Goal: Task Accomplishment & Management: Manage account settings

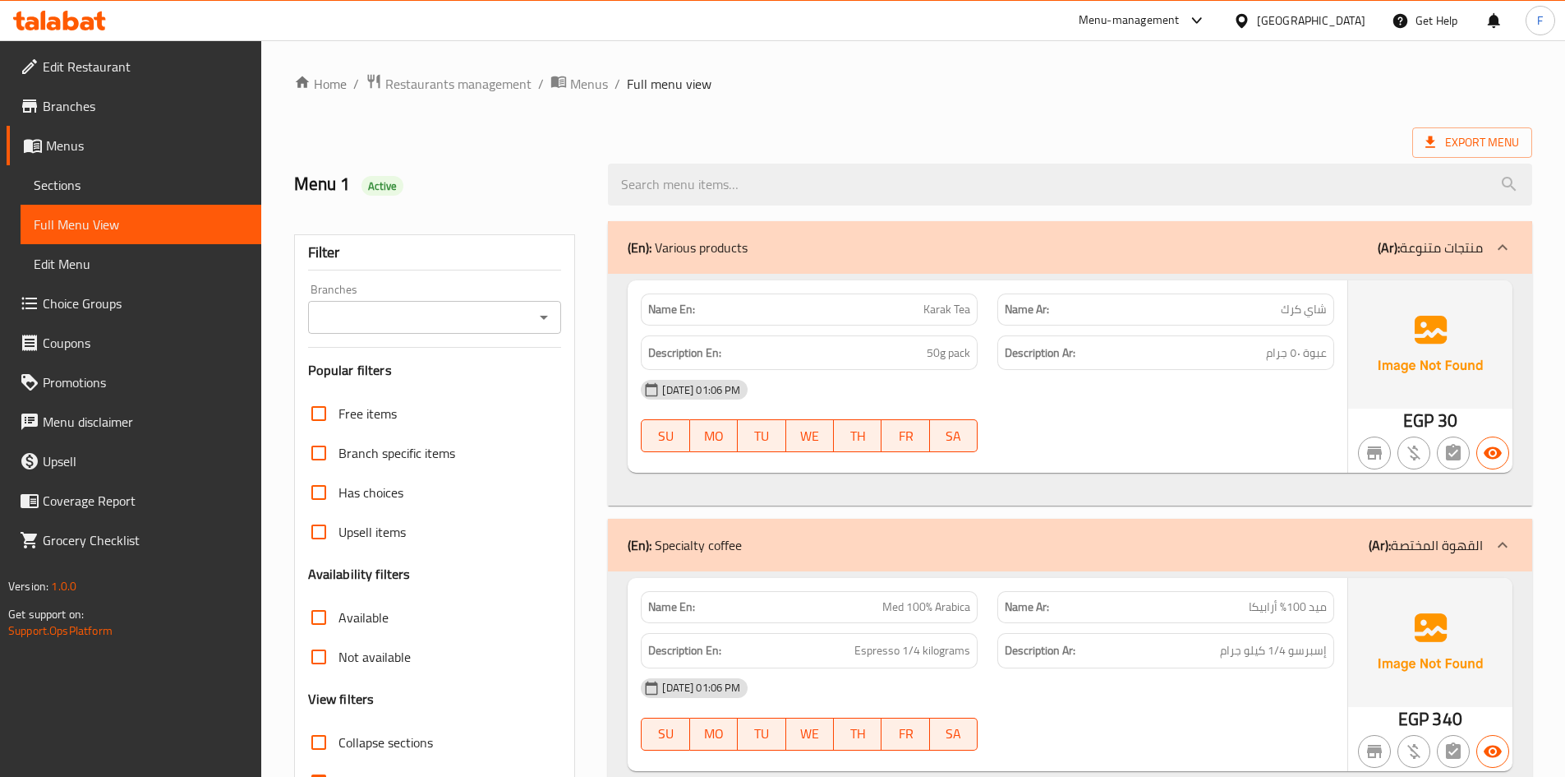
click at [62, 187] on span "Sections" at bounding box center [141, 185] width 214 height 20
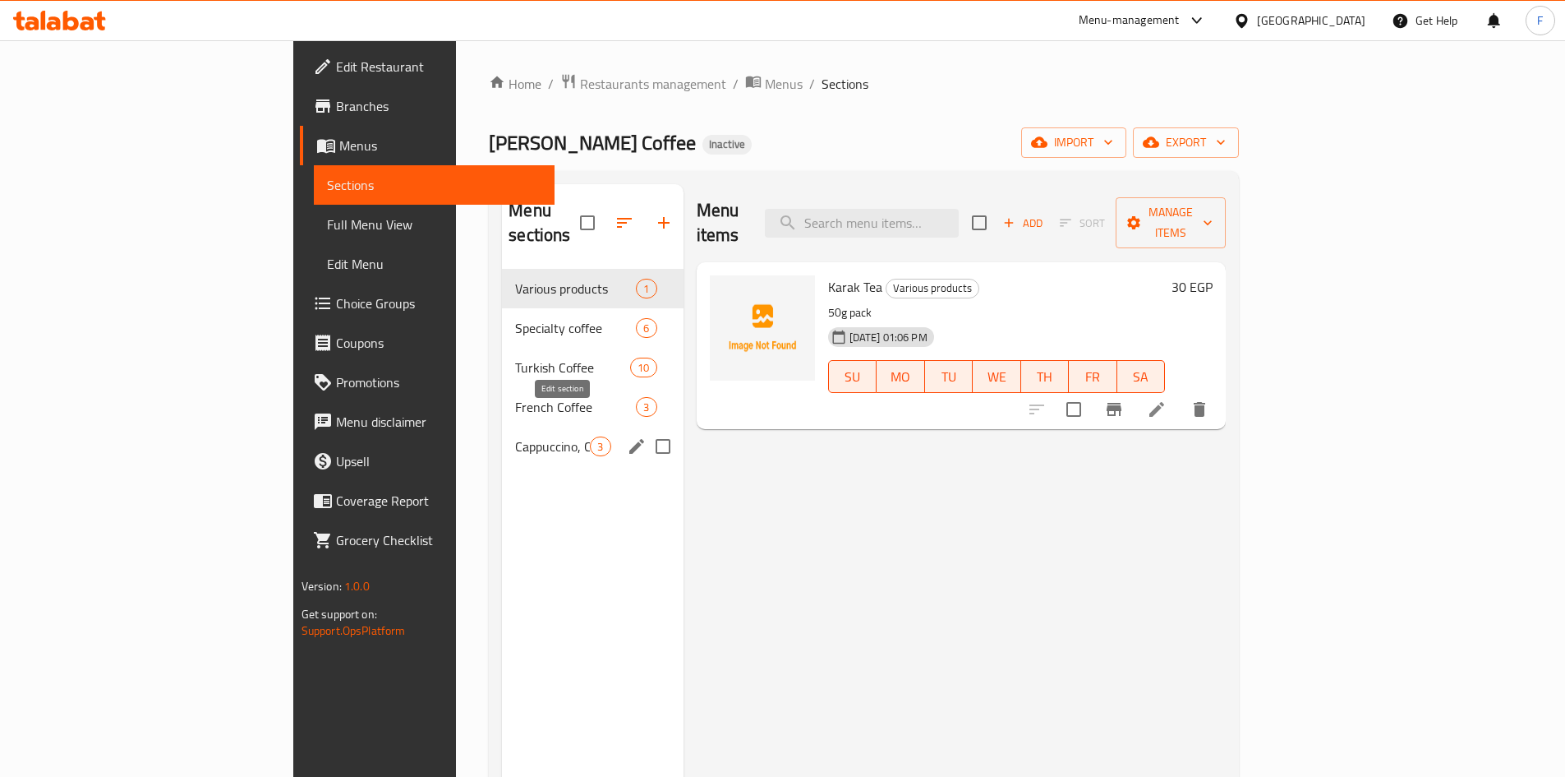
click at [627, 436] on icon "edit" at bounding box center [637, 446] width 20 height 20
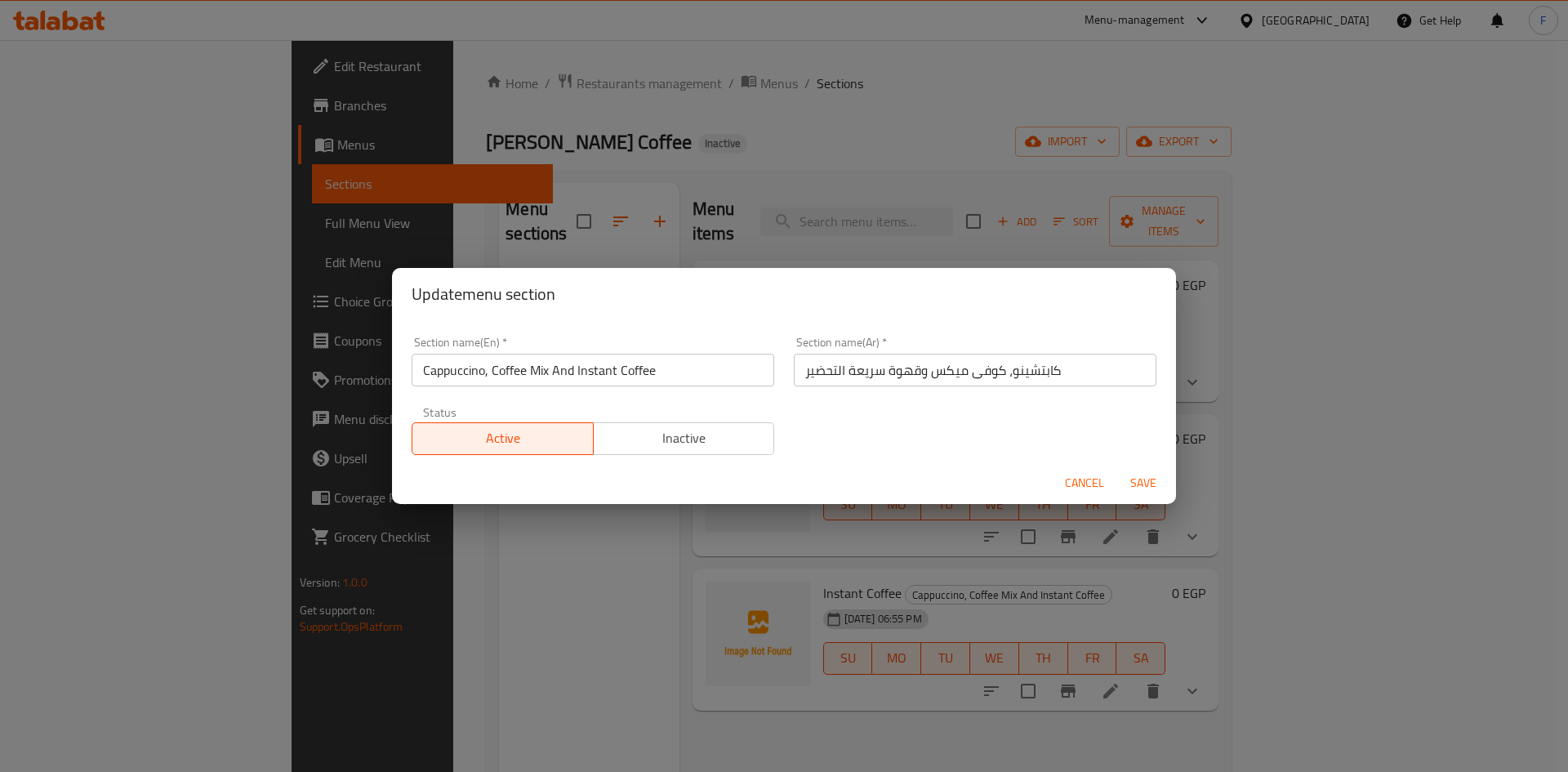
click at [546, 374] on input "Cappuccino, Coffee Mix And Instant Coffee" at bounding box center [592, 370] width 363 height 33
paste input "Various products"
type input "Various products"
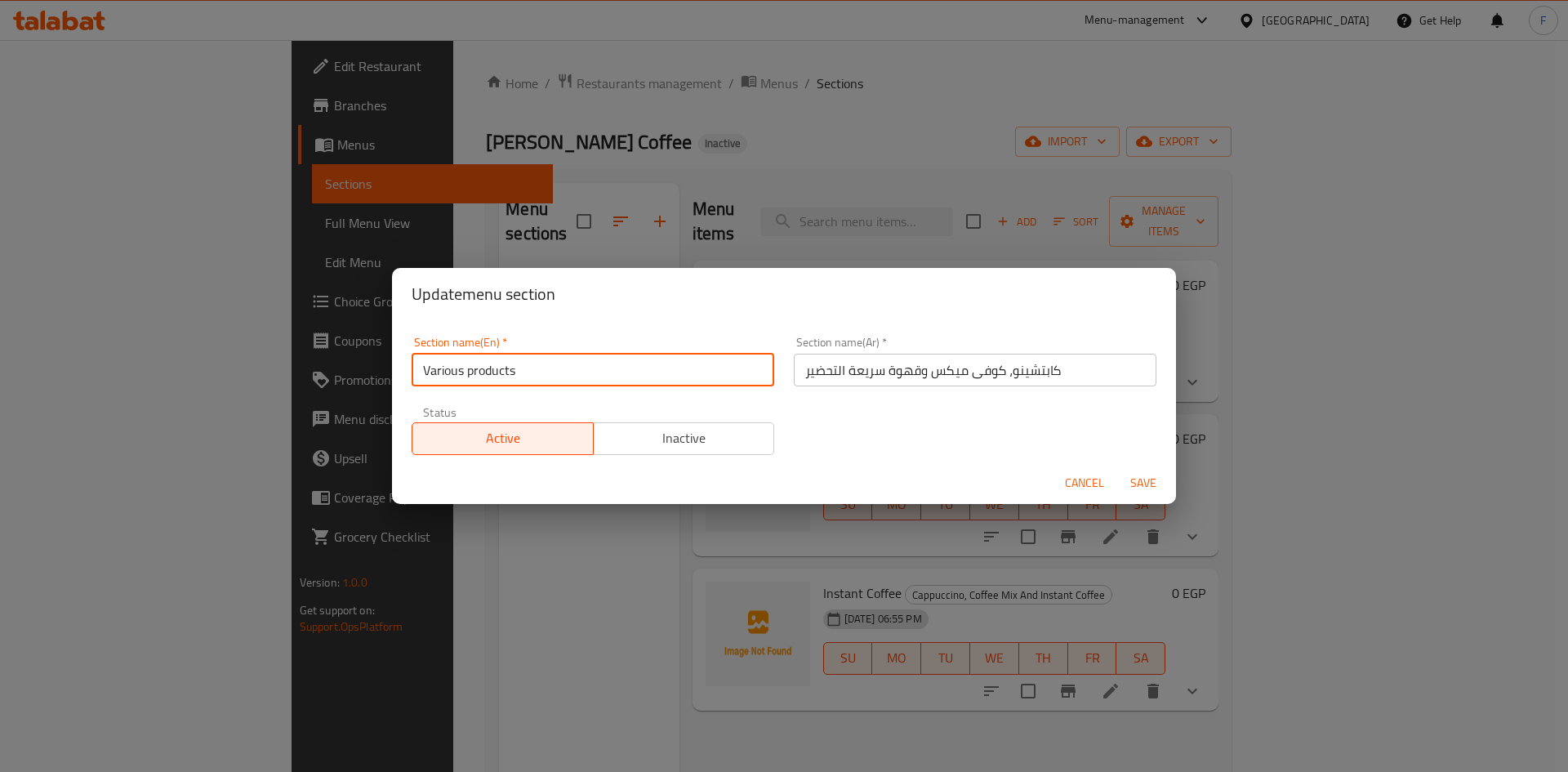
click at [1145, 489] on span "Save" at bounding box center [1143, 483] width 39 height 21
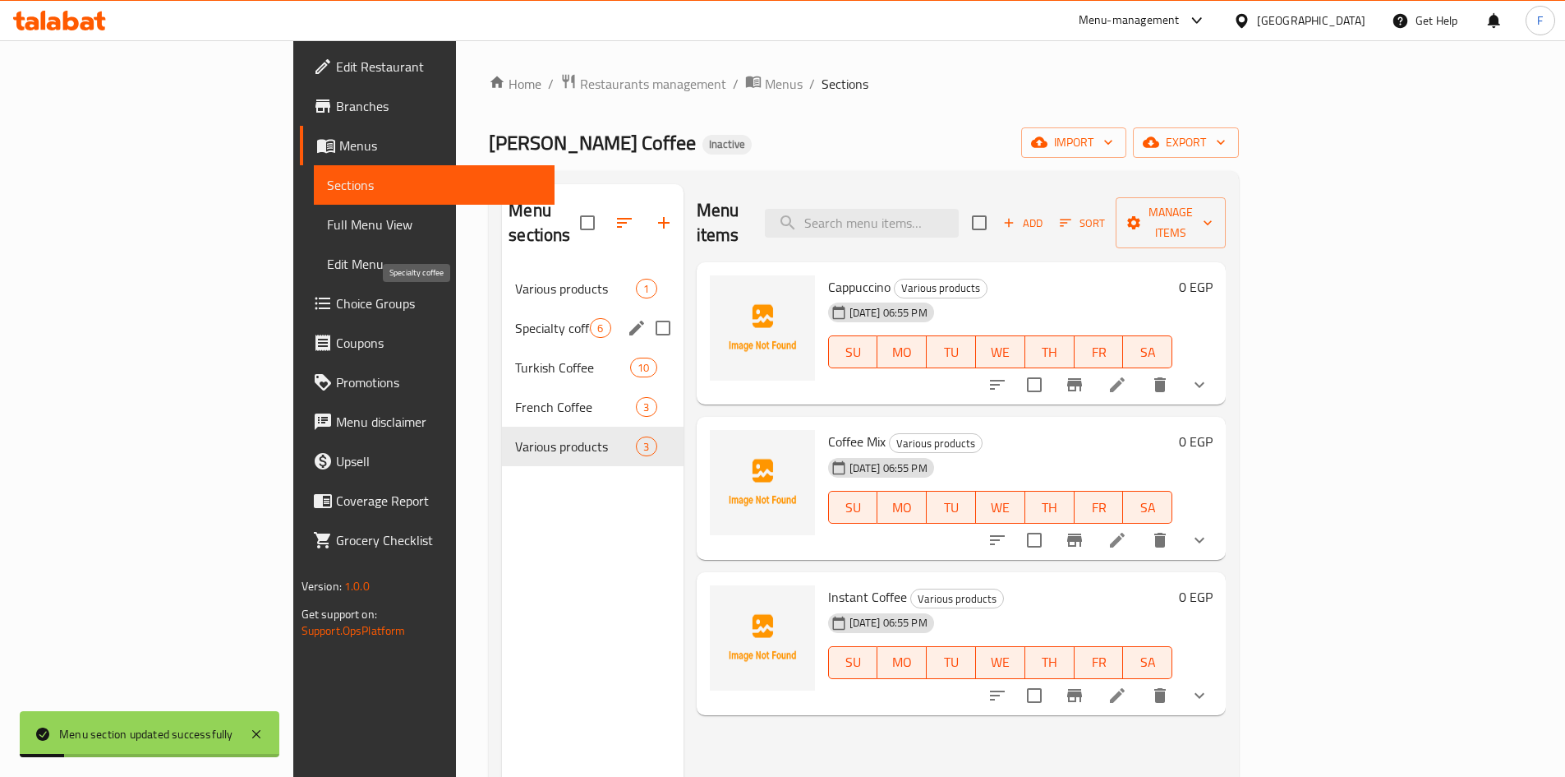
click at [515, 318] on span "Specialty coffee" at bounding box center [552, 328] width 75 height 20
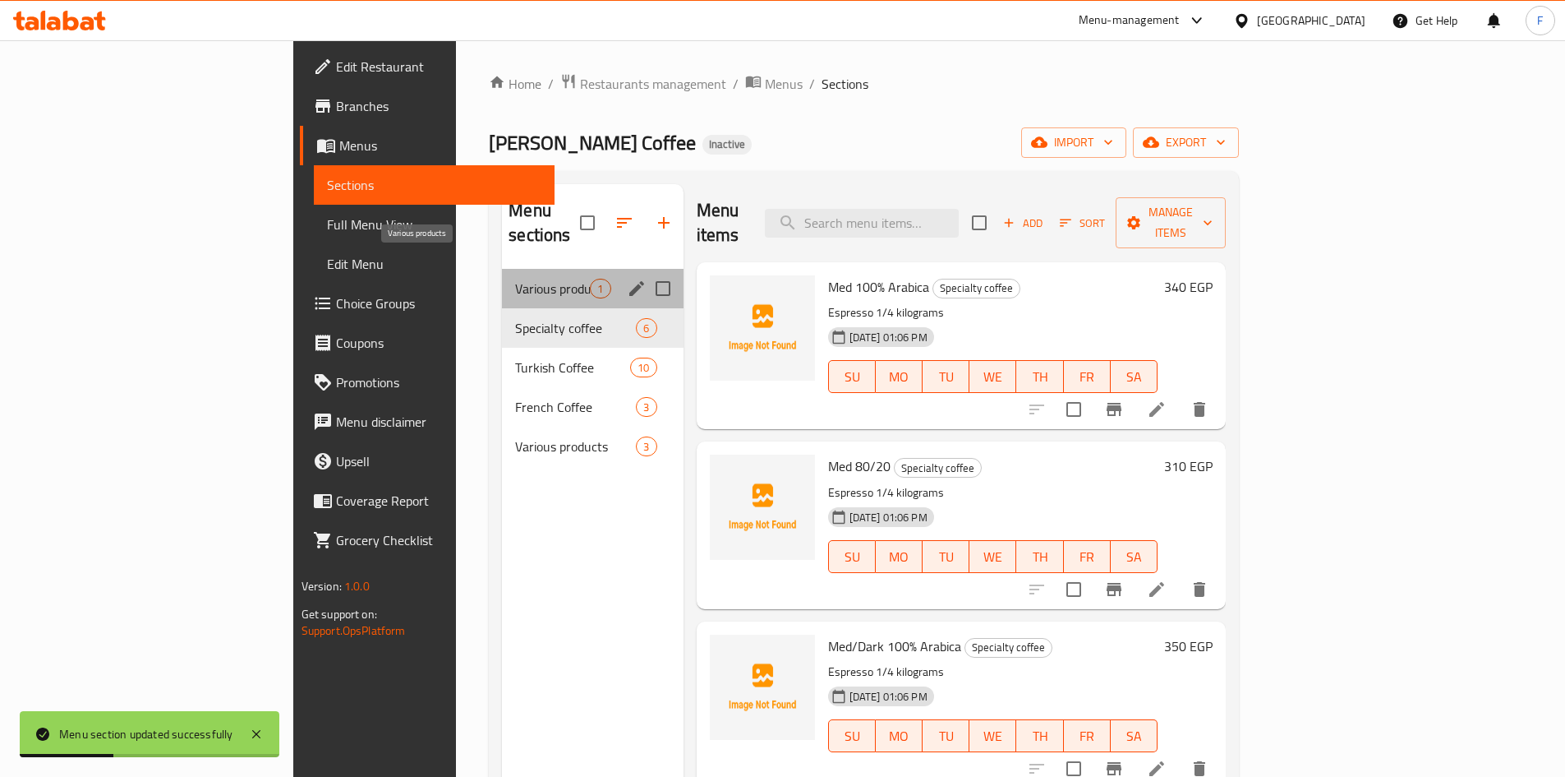
click at [515, 279] on span "Various products" at bounding box center [552, 289] width 75 height 20
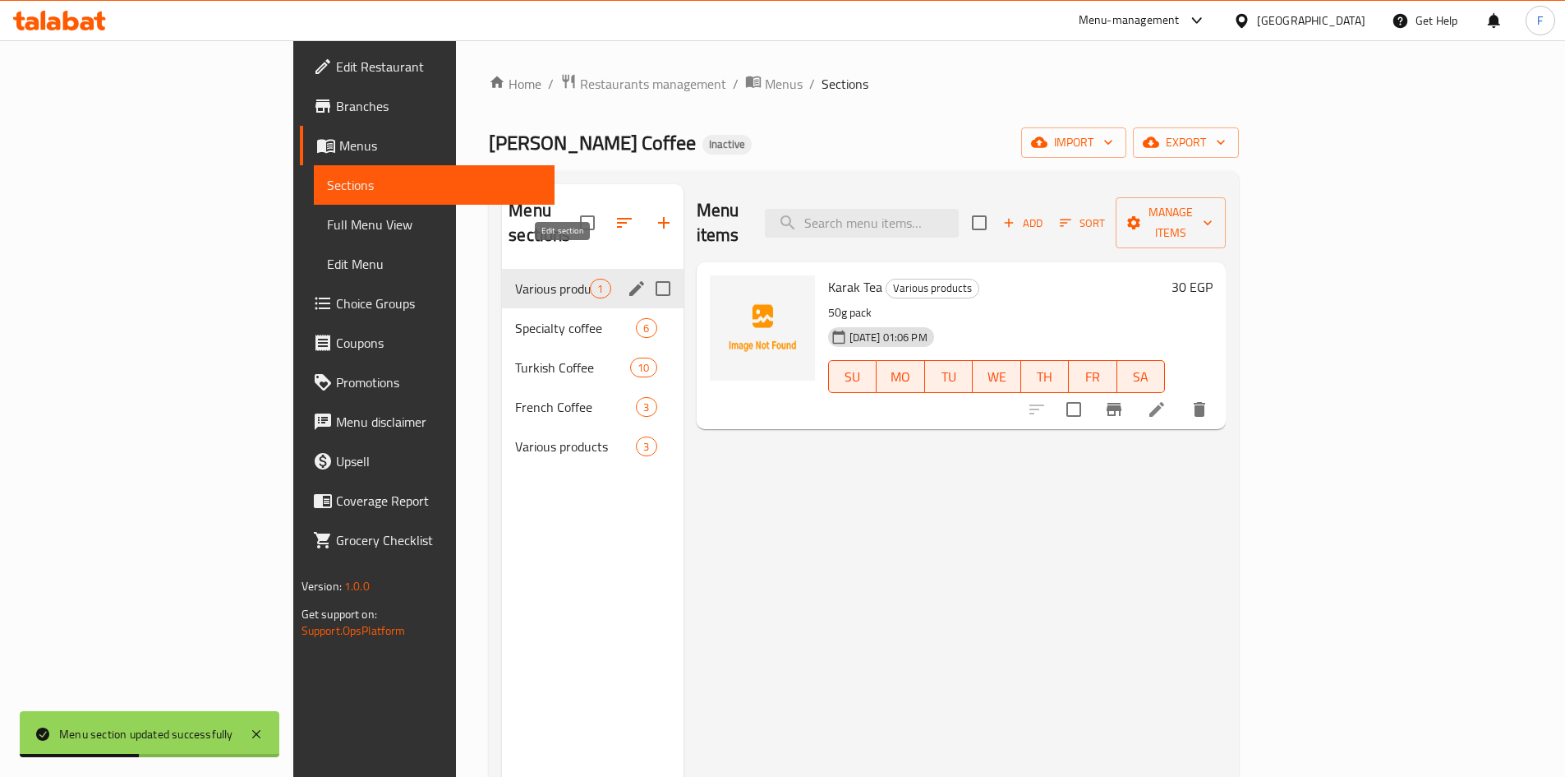
click at [625, 276] on button "edit" at bounding box center [637, 288] width 25 height 25
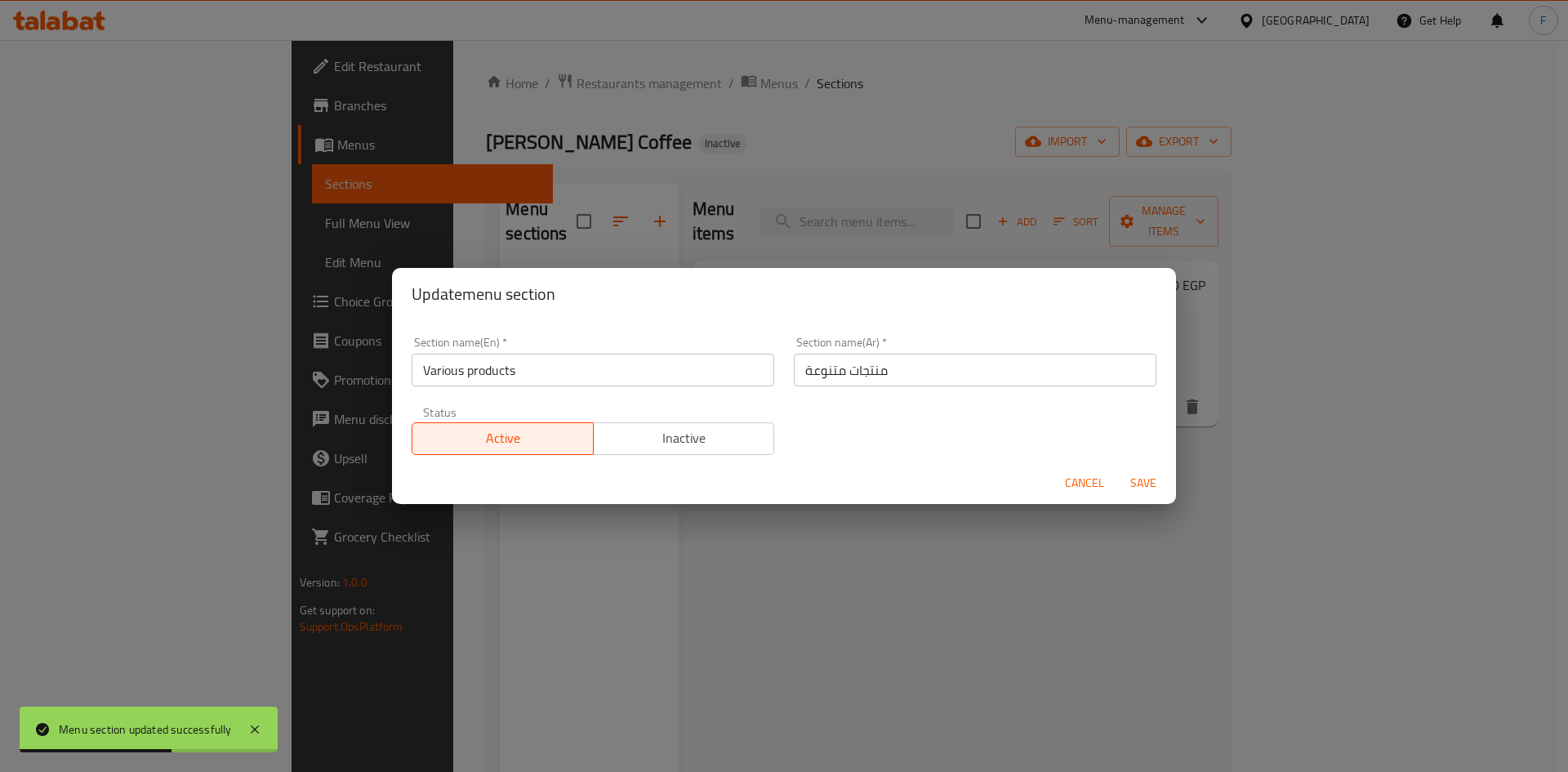
click at [881, 368] on input "منتجات متنوعة" at bounding box center [975, 370] width 363 height 33
click at [1097, 479] on span "Cancel" at bounding box center [1084, 483] width 39 height 21
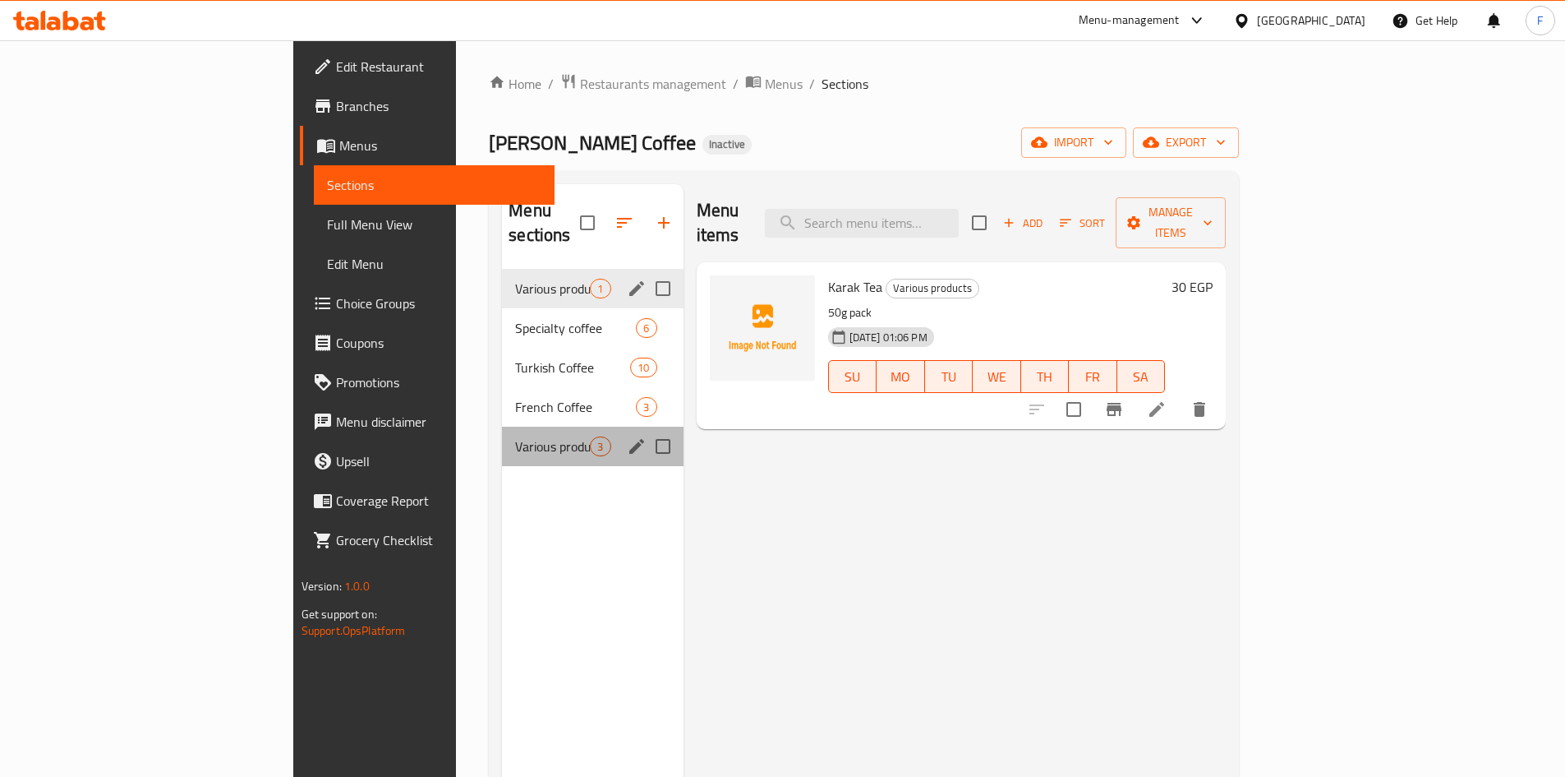
click at [502, 432] on div "Various products 3" at bounding box center [592, 445] width 181 height 39
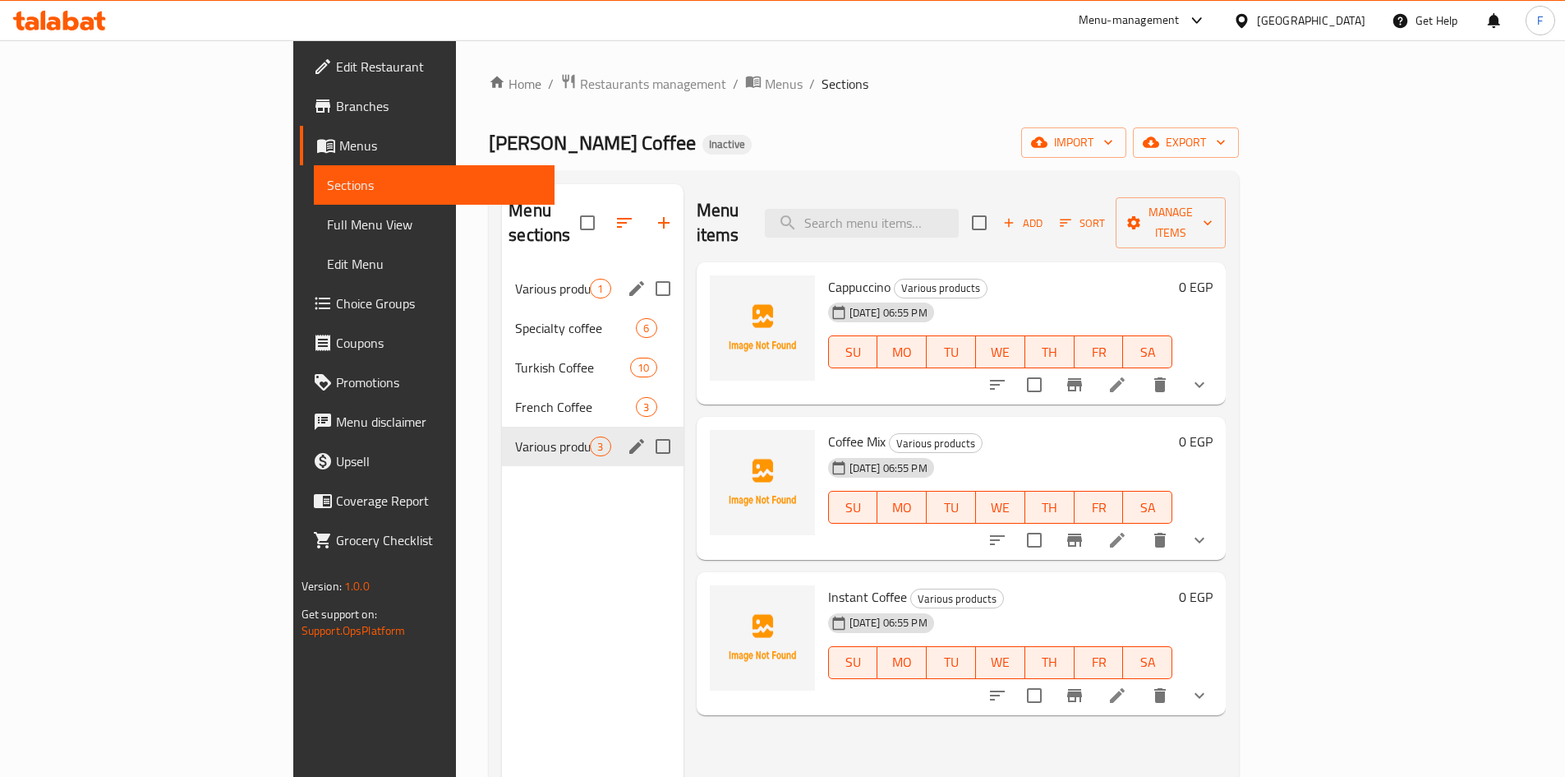
click at [627, 436] on icon "edit" at bounding box center [637, 446] width 20 height 20
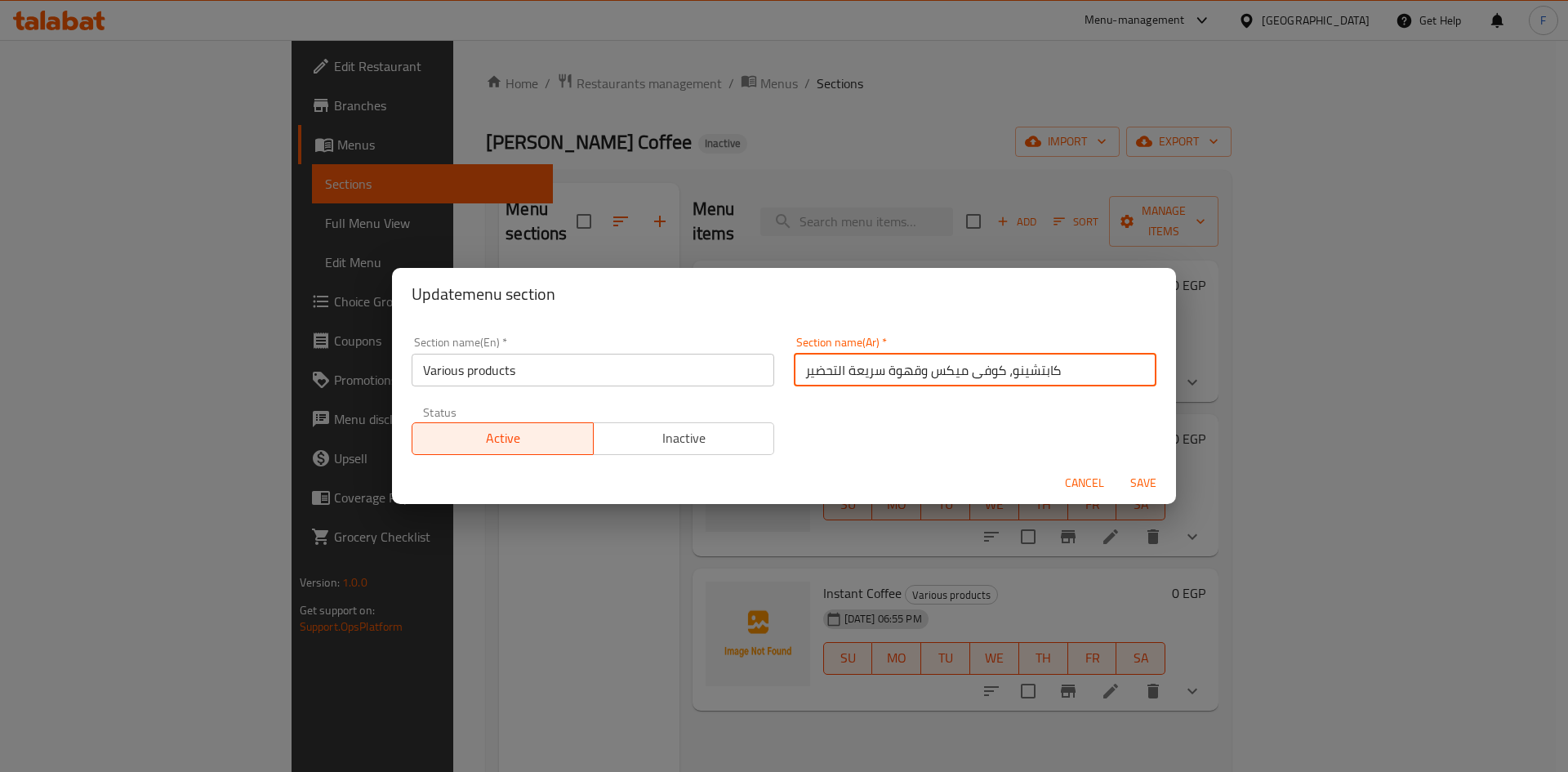
click at [853, 378] on input "كابتشينو، كوفى ميكس وقهوة سريعة التحضير" at bounding box center [975, 370] width 363 height 33
paste input "نتجات متنوعة"
type input "منتجات متنوعة"
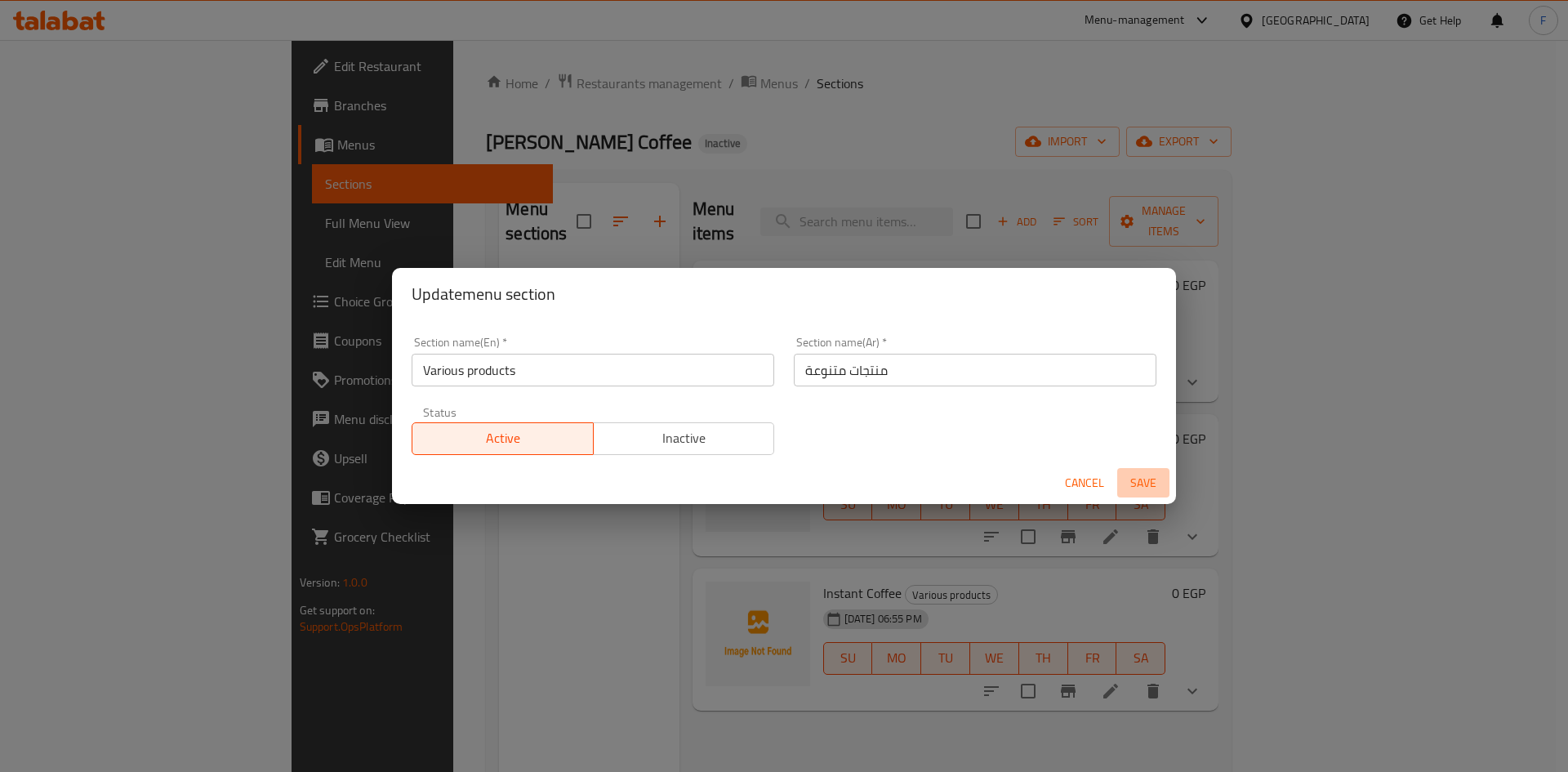
click at [1143, 486] on span "Save" at bounding box center [1143, 483] width 39 height 21
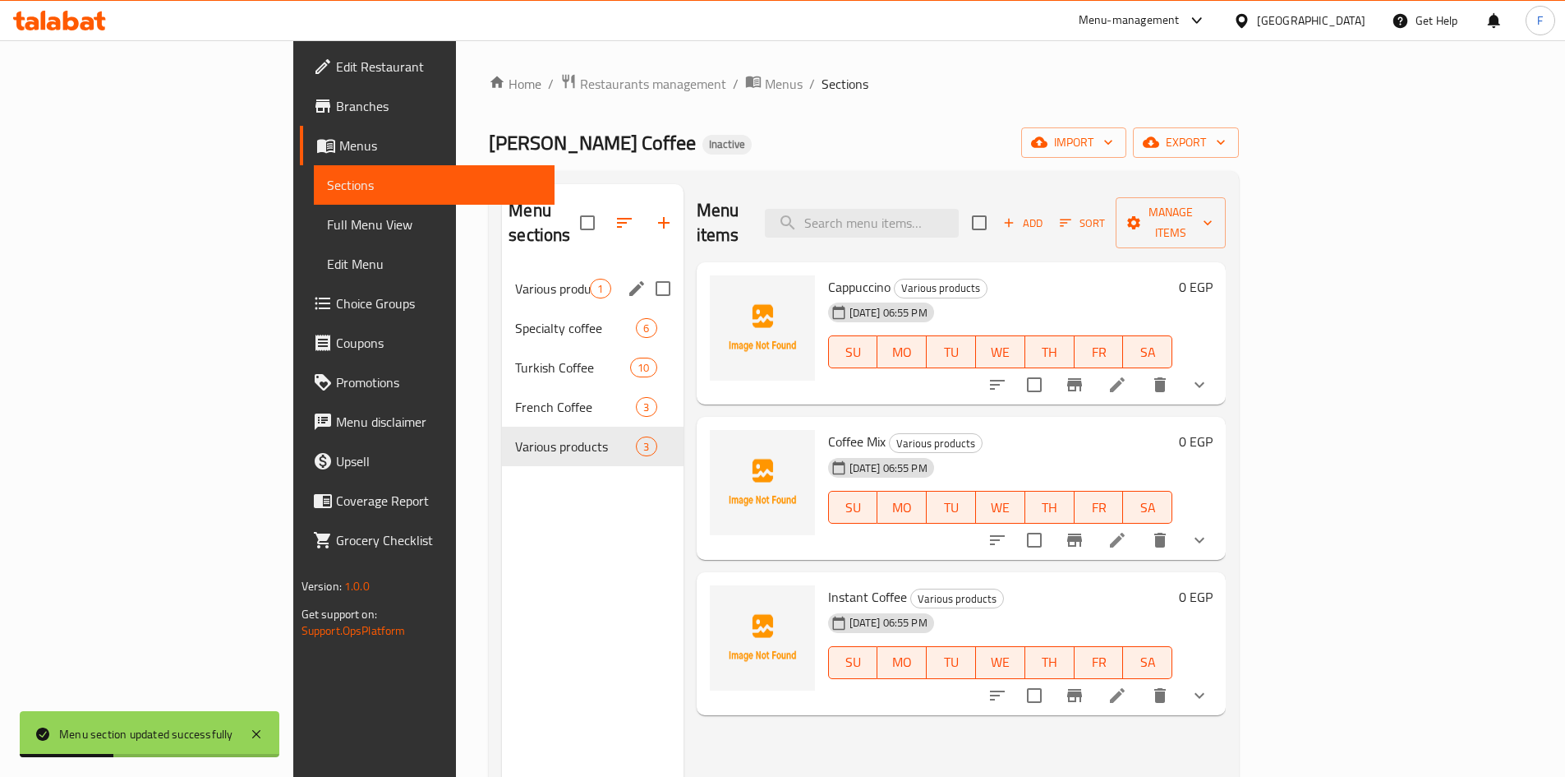
click at [515, 279] on span "Various products" at bounding box center [552, 289] width 75 height 20
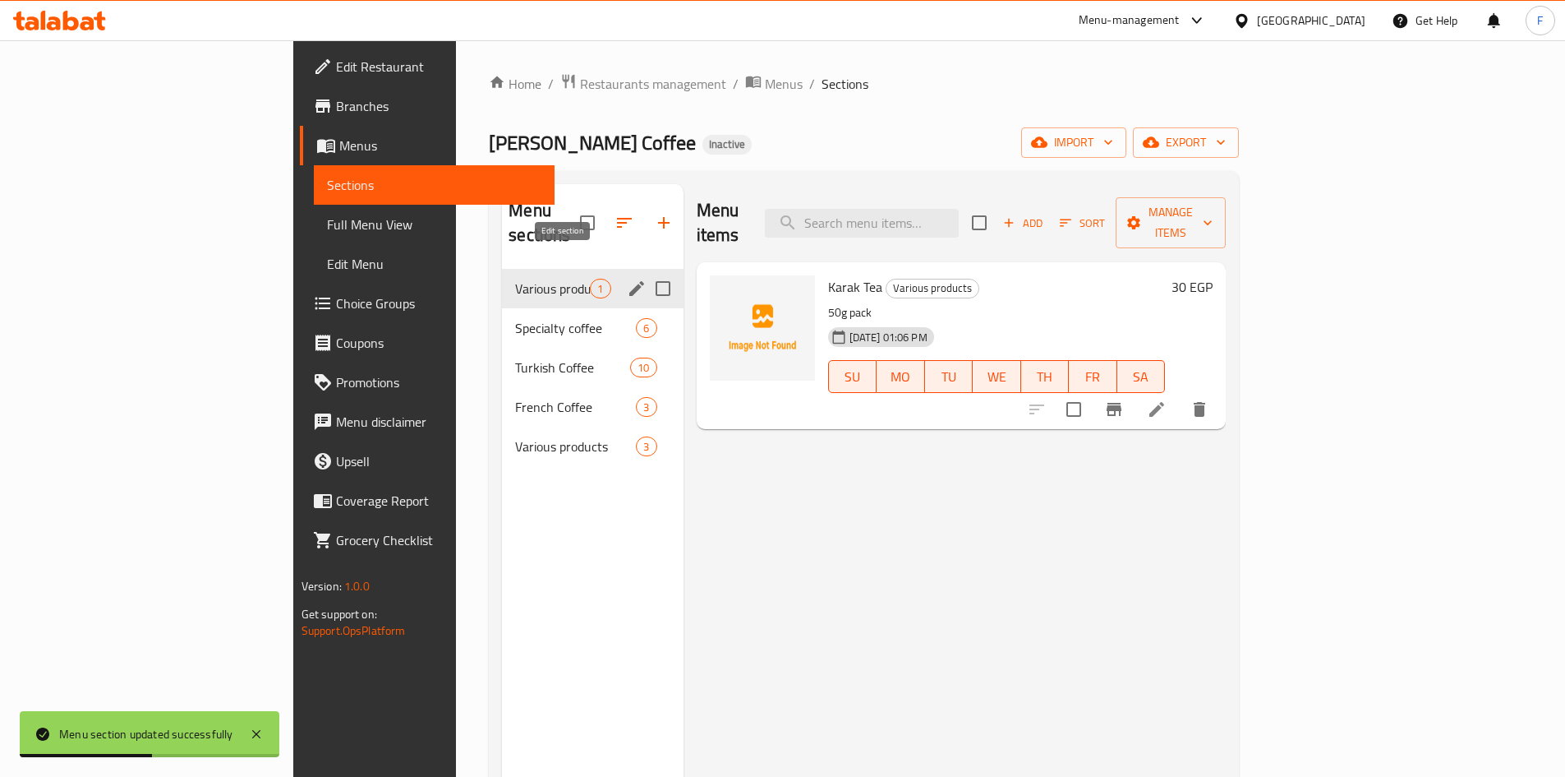
click at [629, 281] on icon "edit" at bounding box center [636, 288] width 15 height 15
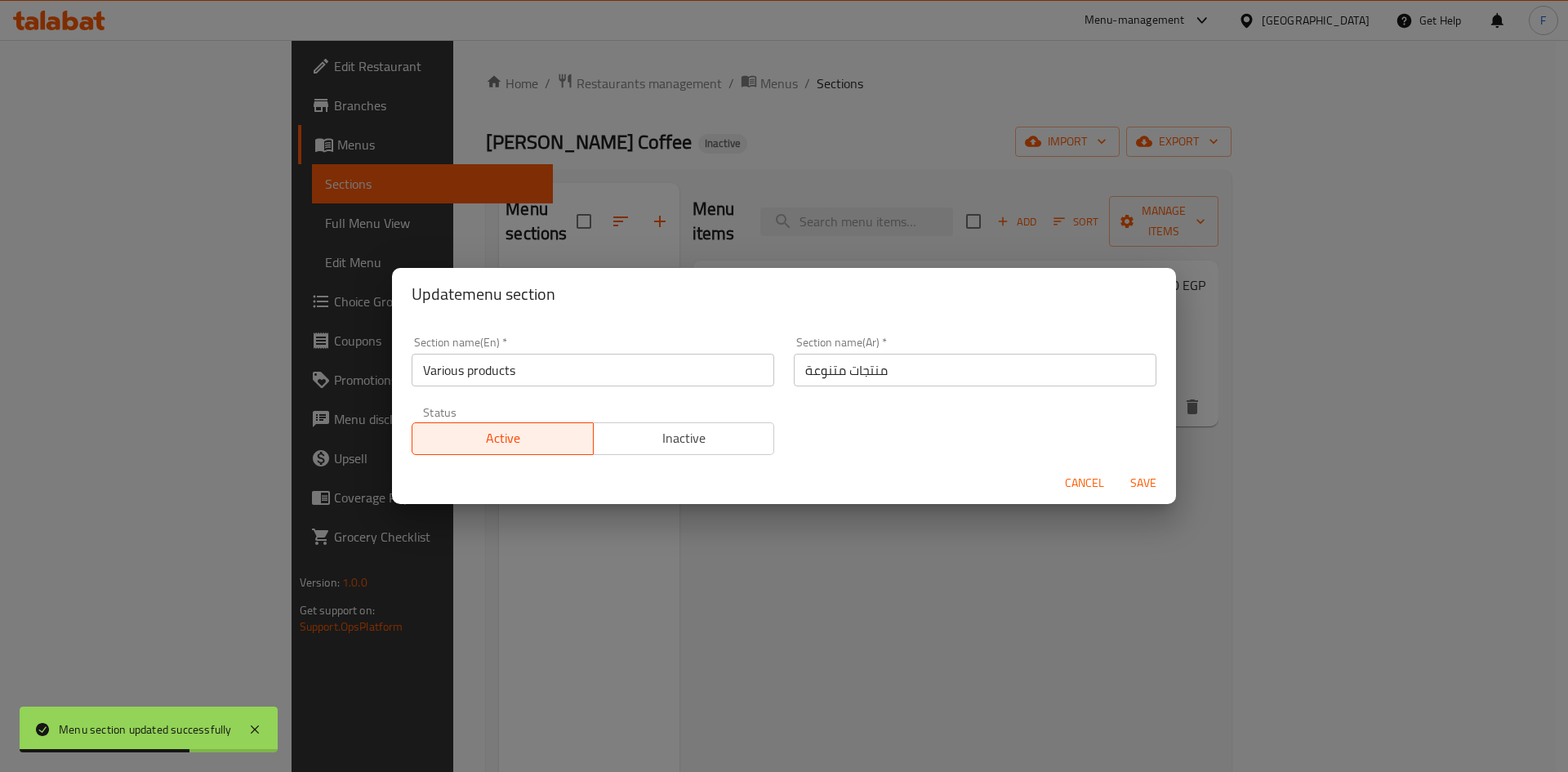
click at [839, 380] on input "منتجات متنوعة" at bounding box center [975, 370] width 363 height 33
click at [704, 364] on input "Various products" at bounding box center [592, 370] width 363 height 33
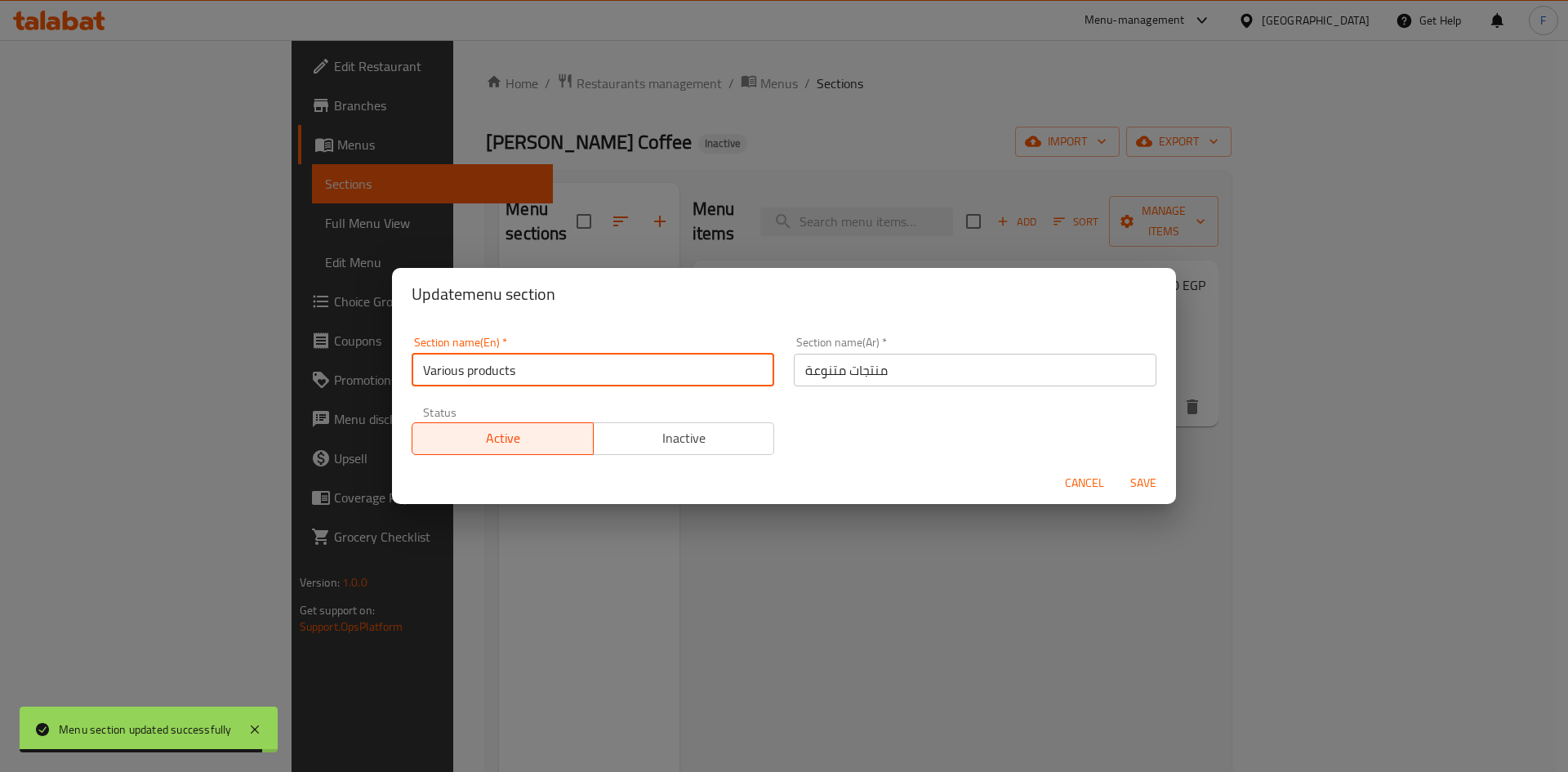
paste input "Drink"
type input "Drinks"
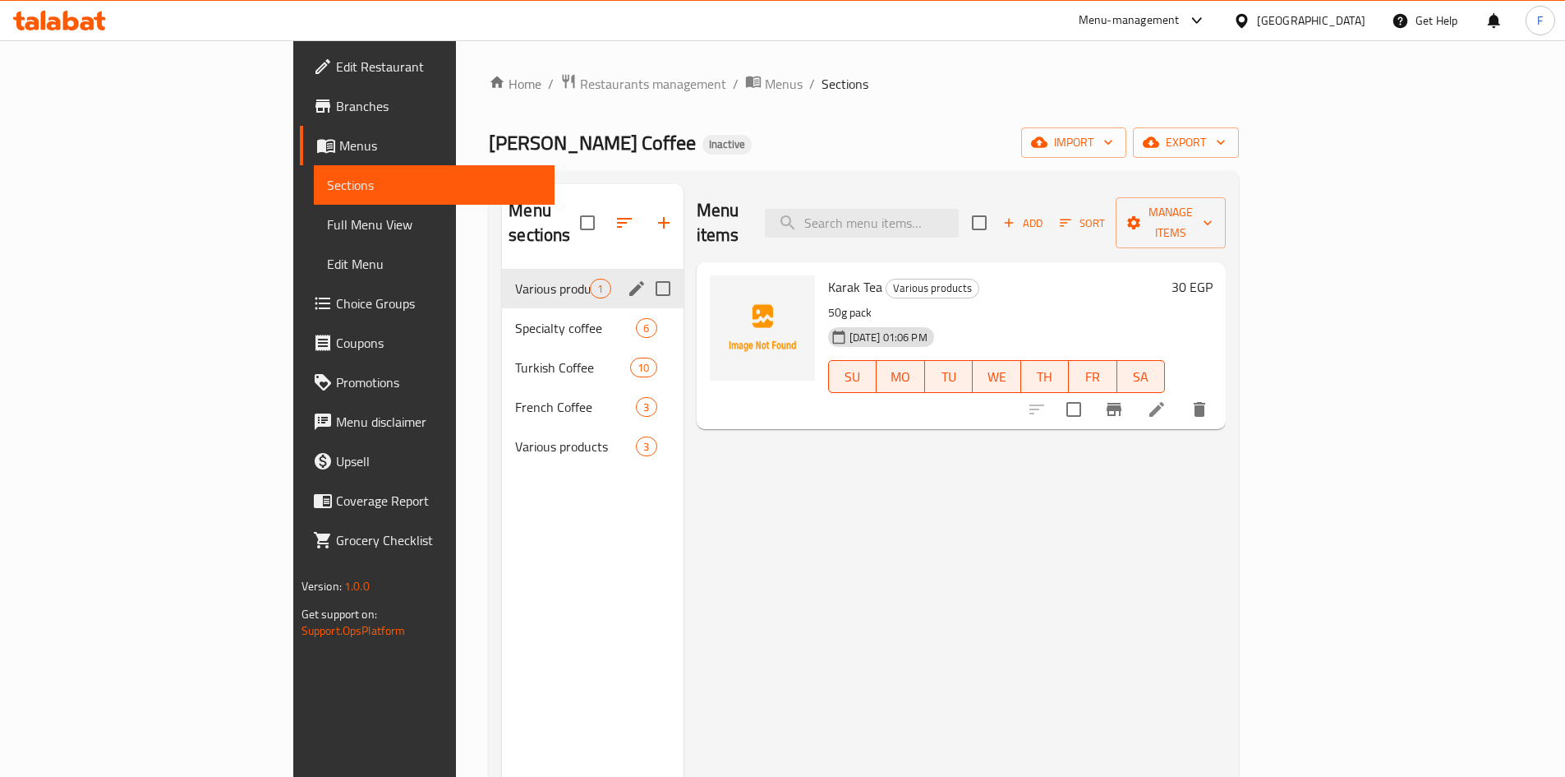
click at [625, 276] on div "Menu sections" at bounding box center [637, 288] width 25 height 25
click at [627, 279] on icon "edit" at bounding box center [637, 289] width 20 height 20
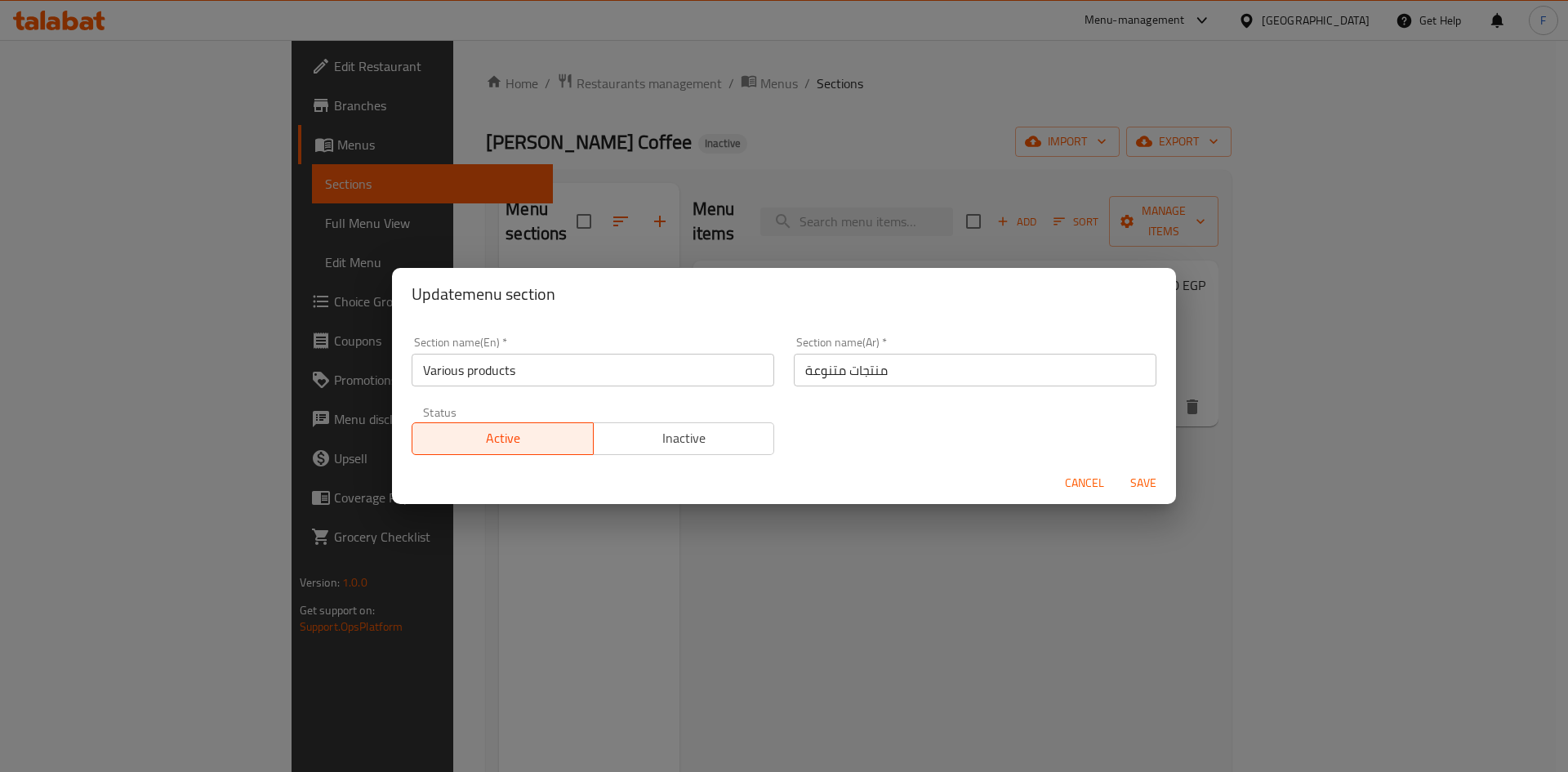
click at [545, 373] on input "Various products" at bounding box center [592, 370] width 363 height 33
paste input "Drink"
type input "Drinks"
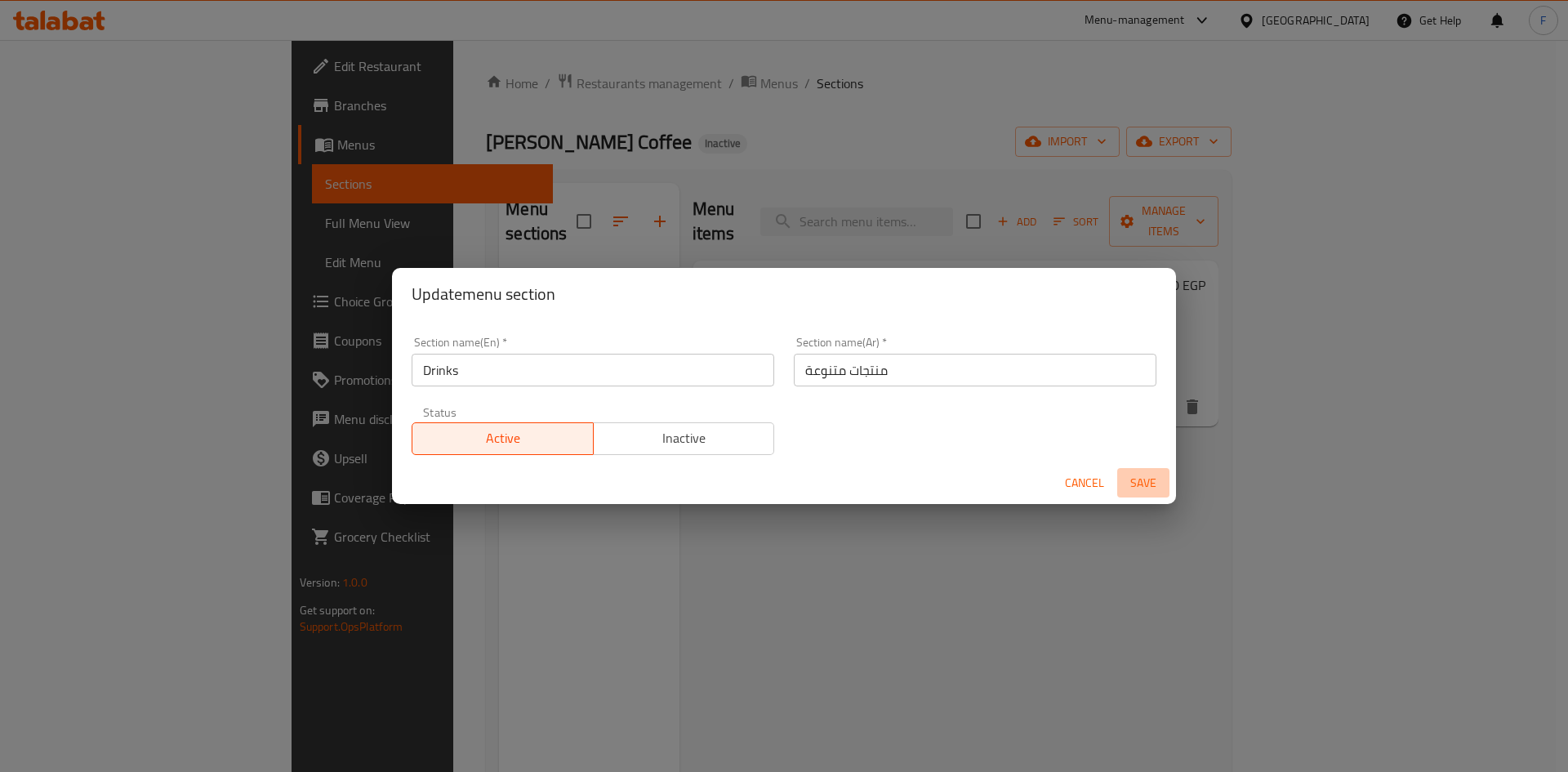
click at [1145, 491] on span "Save" at bounding box center [1143, 483] width 39 height 21
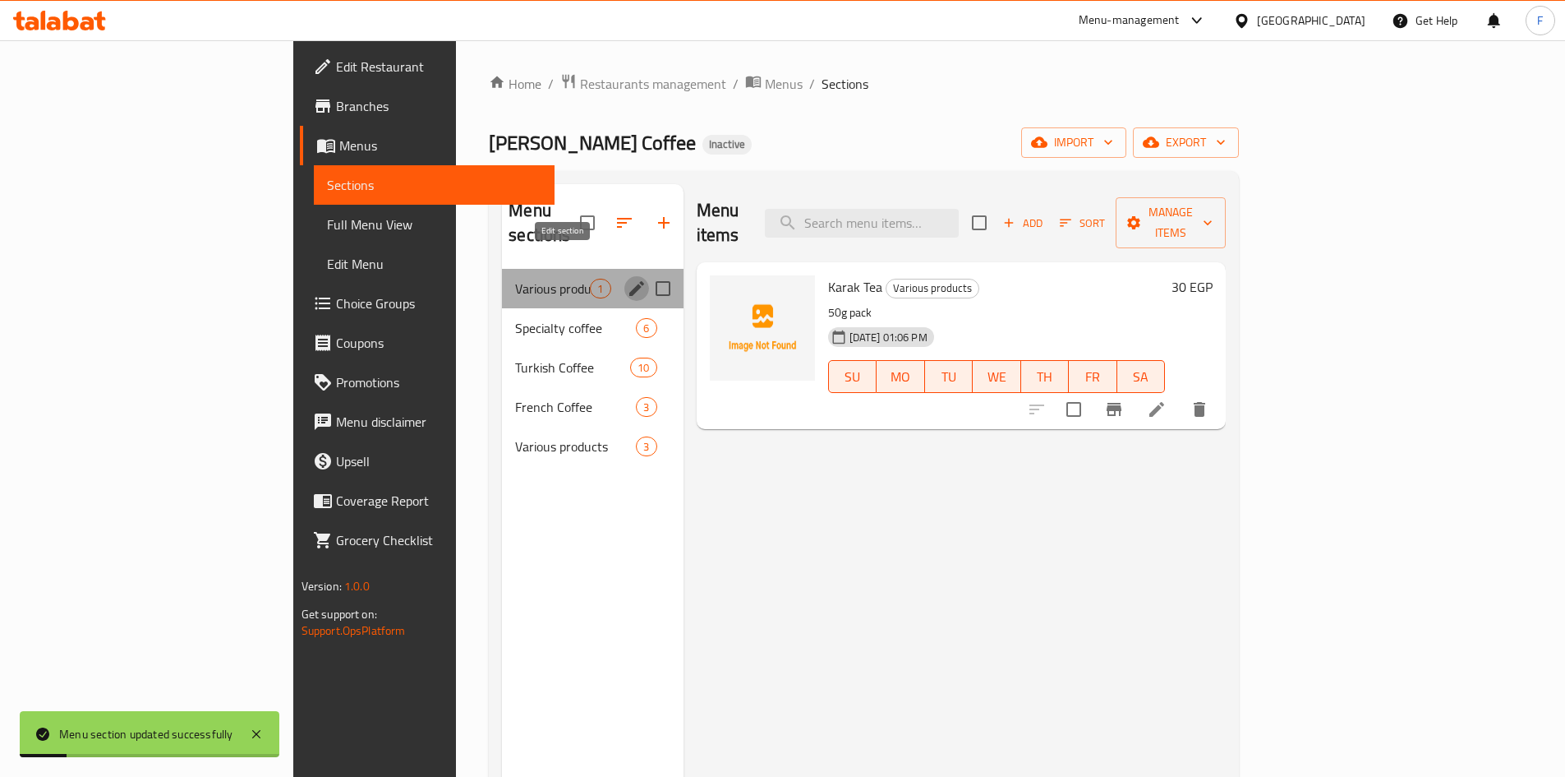
click at [629, 281] on icon "edit" at bounding box center [636, 288] width 15 height 15
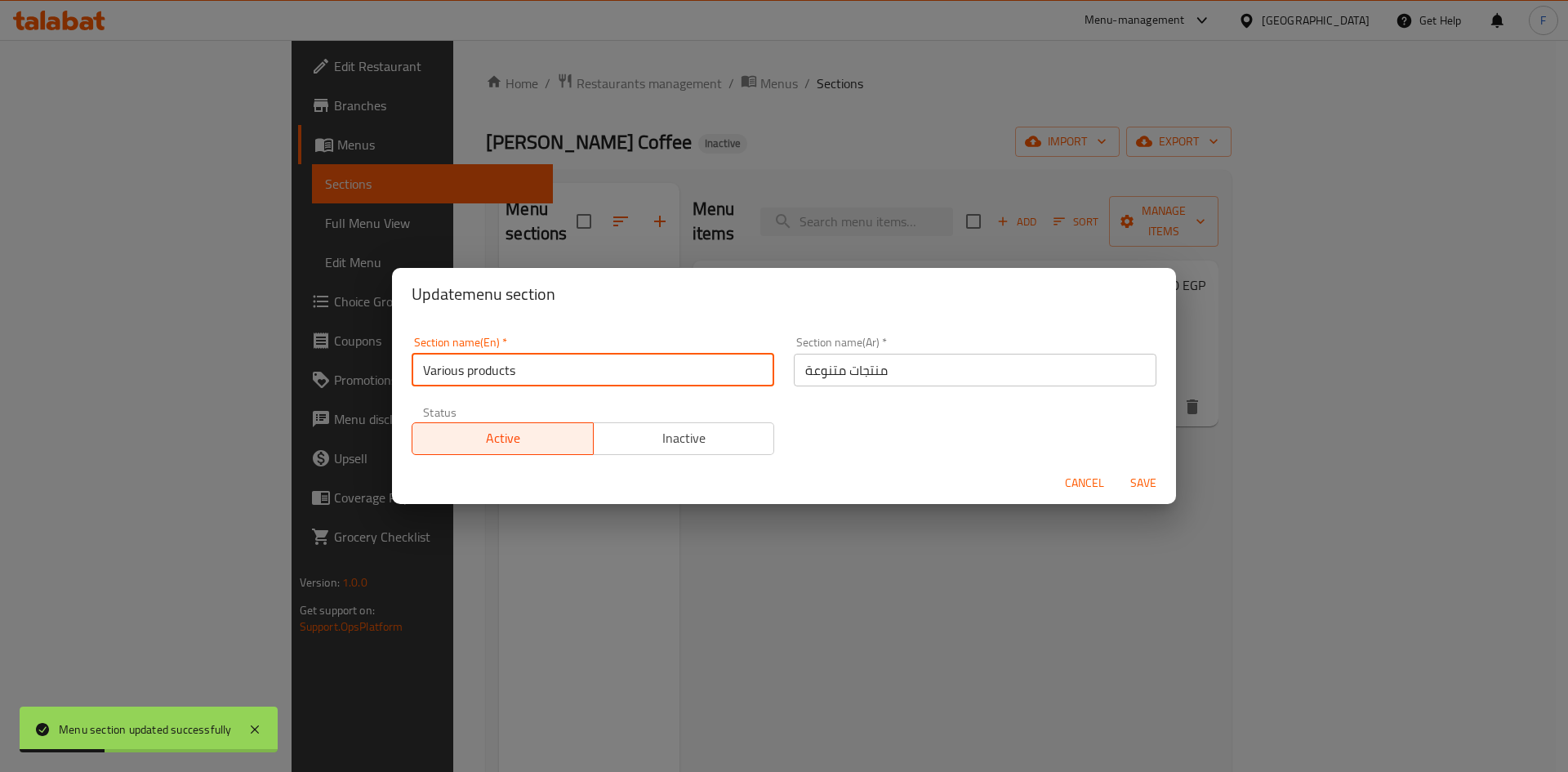
click at [617, 364] on input "Various products" at bounding box center [592, 370] width 363 height 33
click at [859, 360] on input "منتجات متنوعة" at bounding box center [975, 370] width 363 height 33
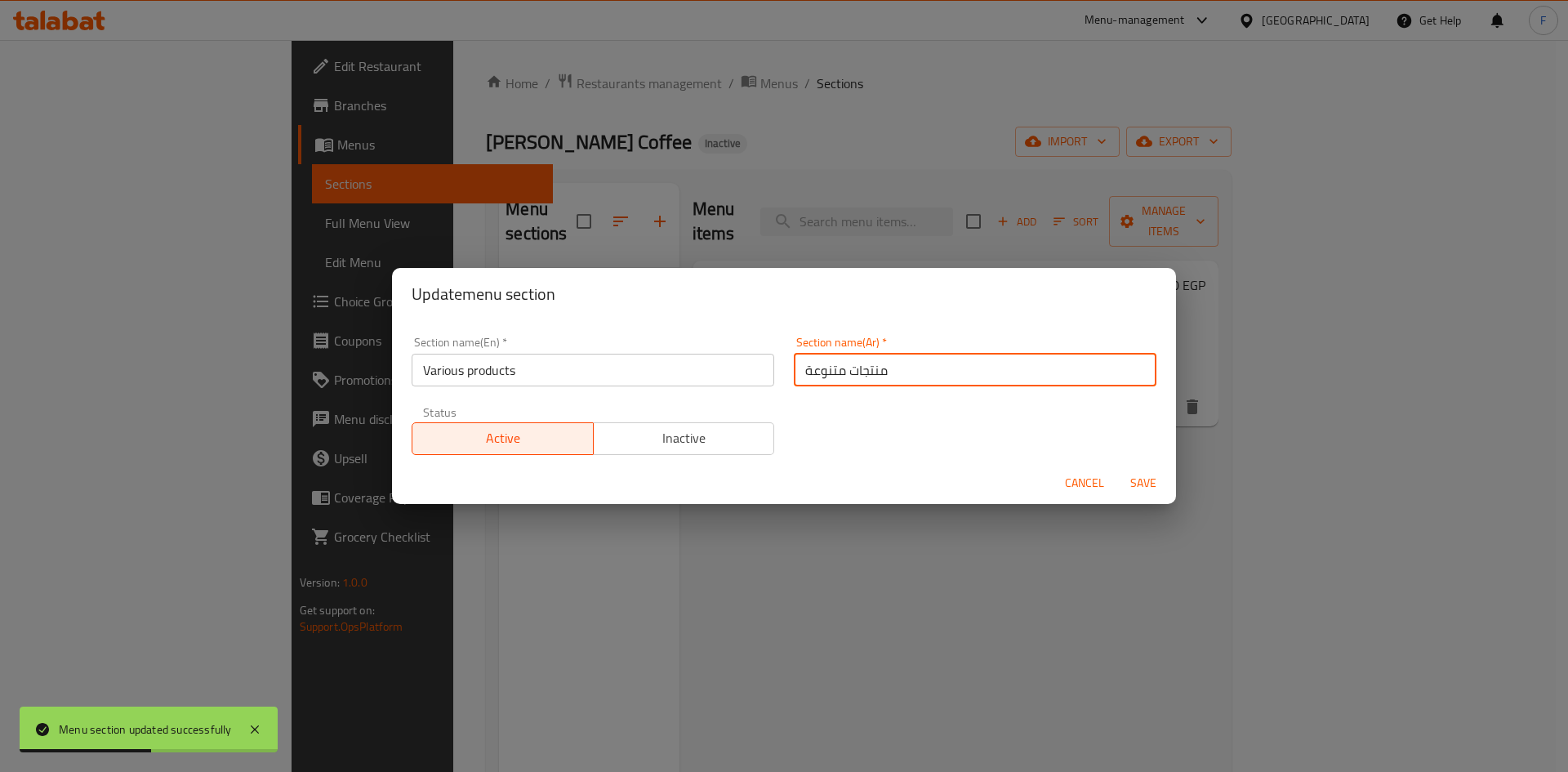
click at [859, 360] on input "منتجات متنوعة" at bounding box center [975, 370] width 363 height 33
type input "المشروبات"
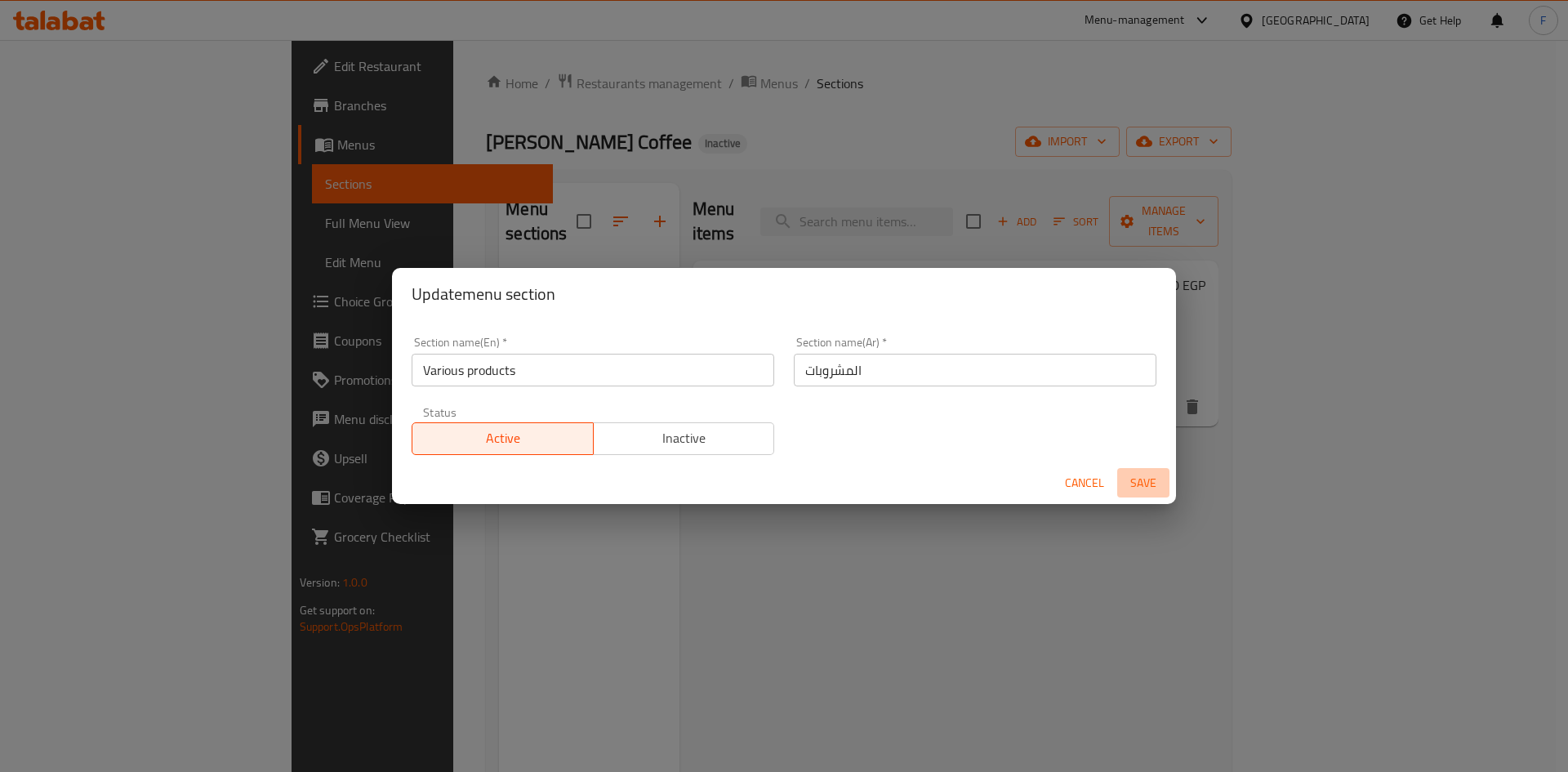
click at [1140, 484] on span "Save" at bounding box center [1143, 483] width 39 height 21
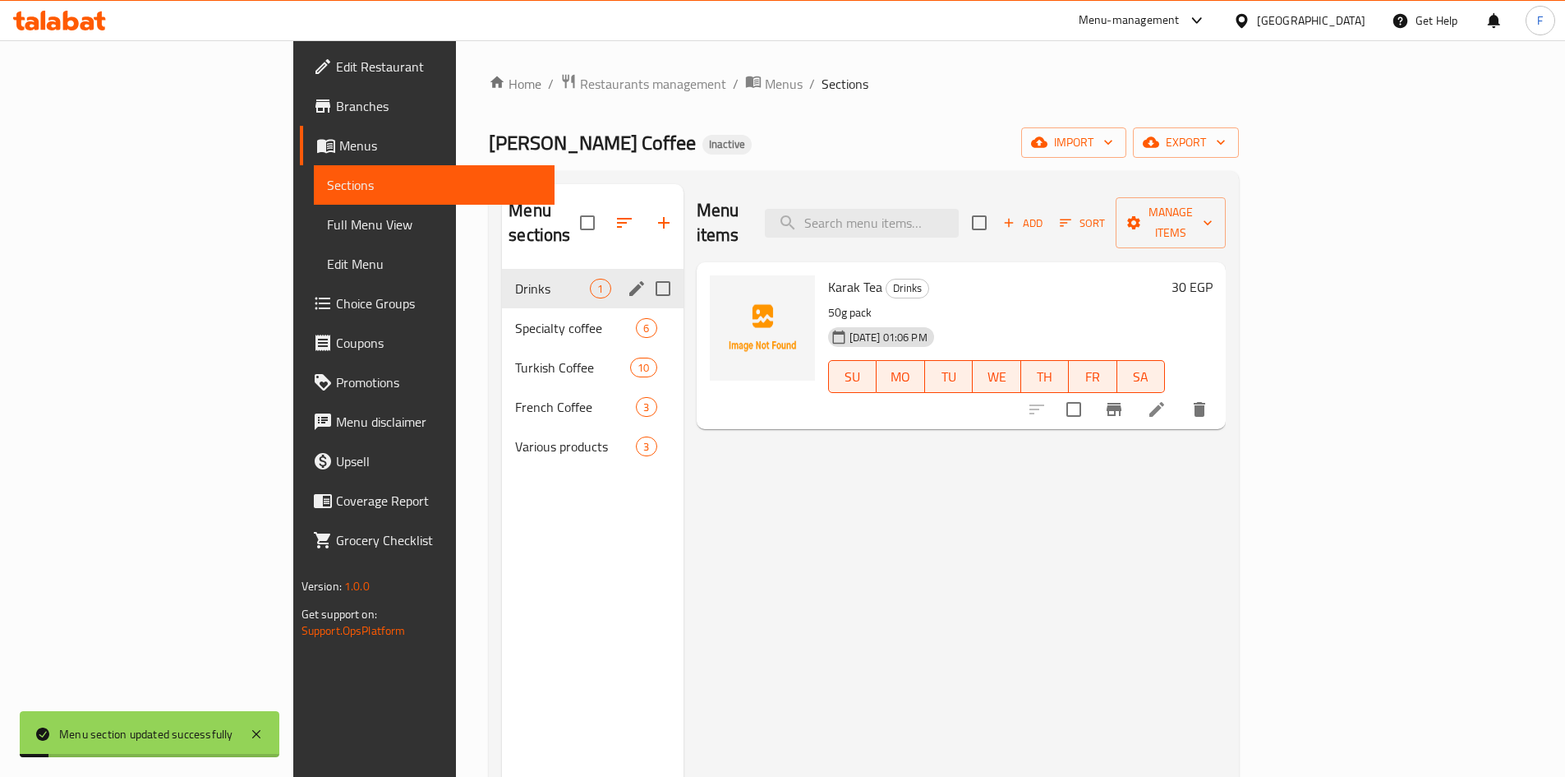
click at [833, 581] on div "Menu items Add Sort Manage items Karak Tea Drinks 50g pack 04-09-2025 01:06 PM …" at bounding box center [955, 572] width 543 height 777
click at [629, 281] on icon "edit" at bounding box center [636, 288] width 15 height 15
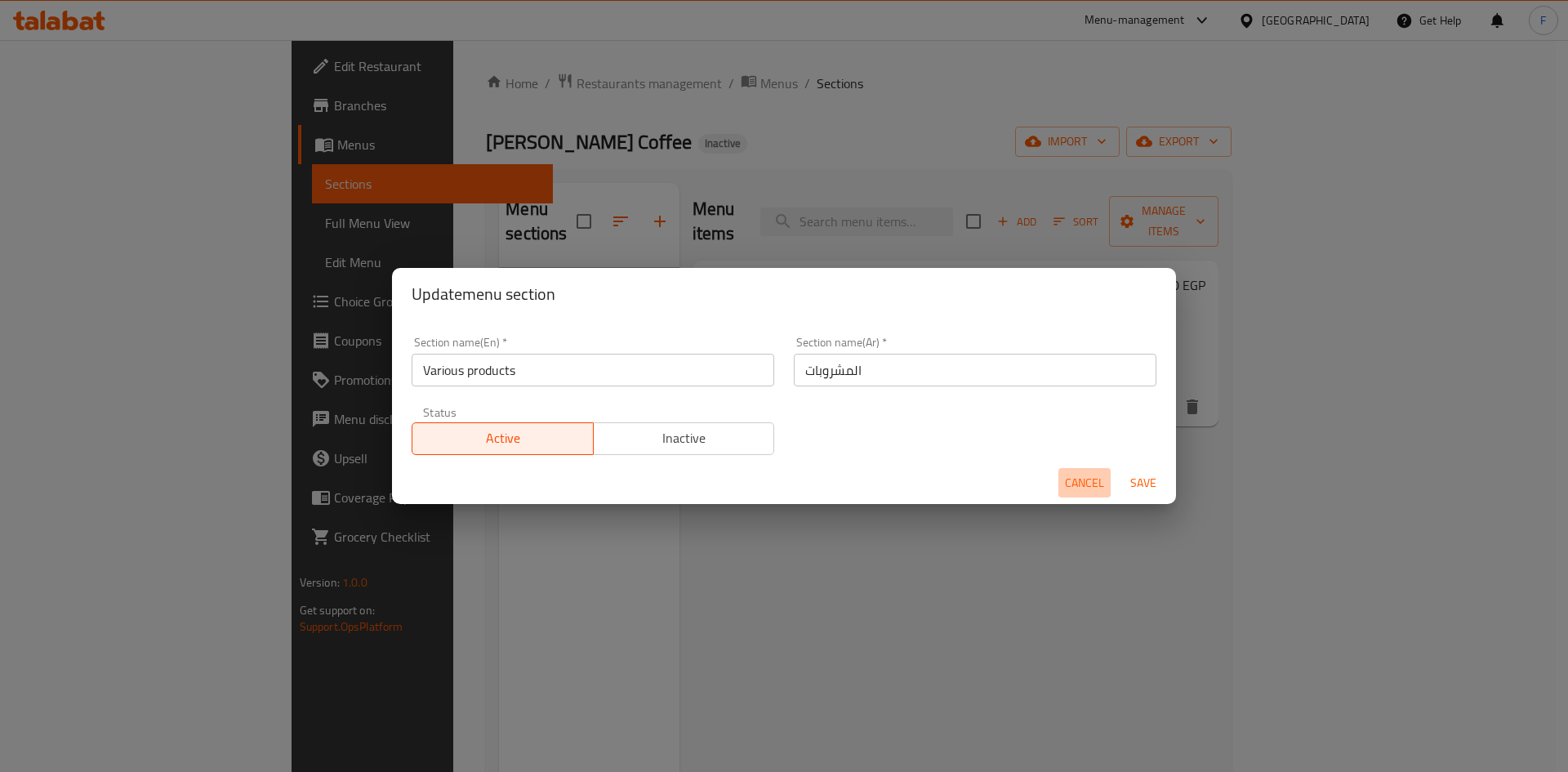
drag, startPoint x: 1077, startPoint y: 471, endPoint x: 1019, endPoint y: 464, distance: 58.4
click at [1075, 473] on button "Cancel" at bounding box center [1084, 483] width 53 height 30
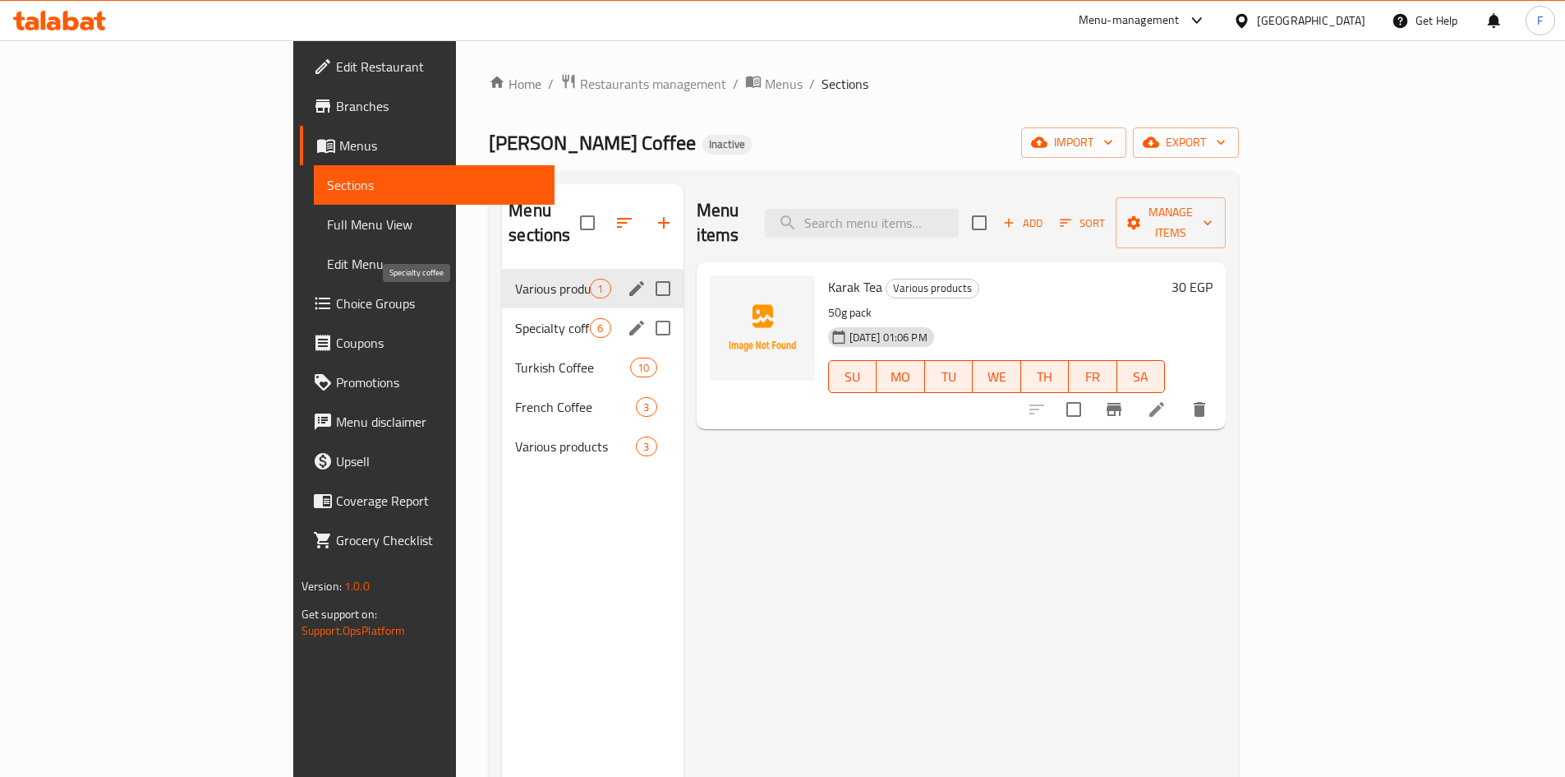
click at [515, 318] on span "Specialty coffee" at bounding box center [552, 328] width 75 height 20
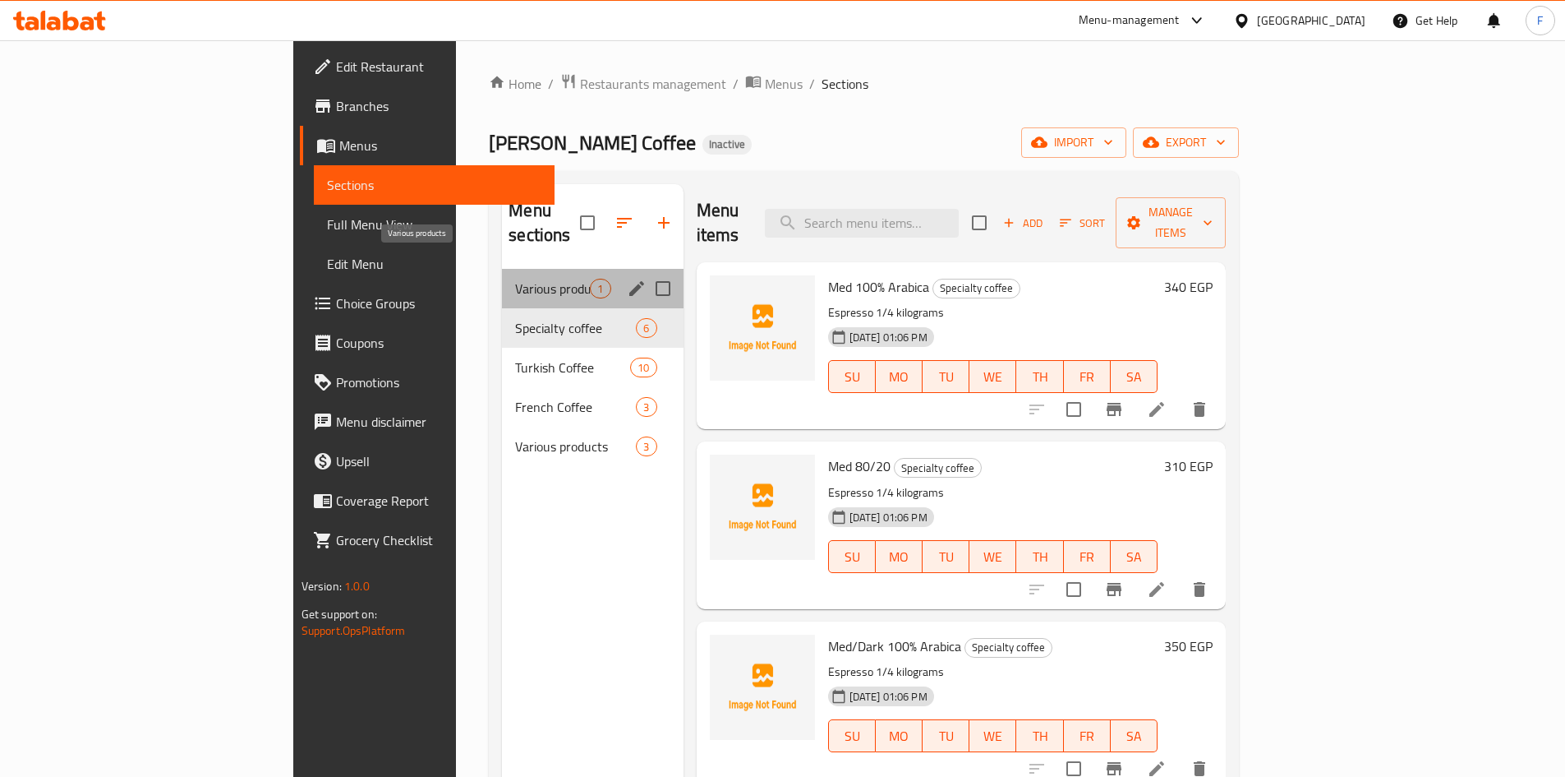
click at [515, 279] on span "Various products" at bounding box center [552, 289] width 75 height 20
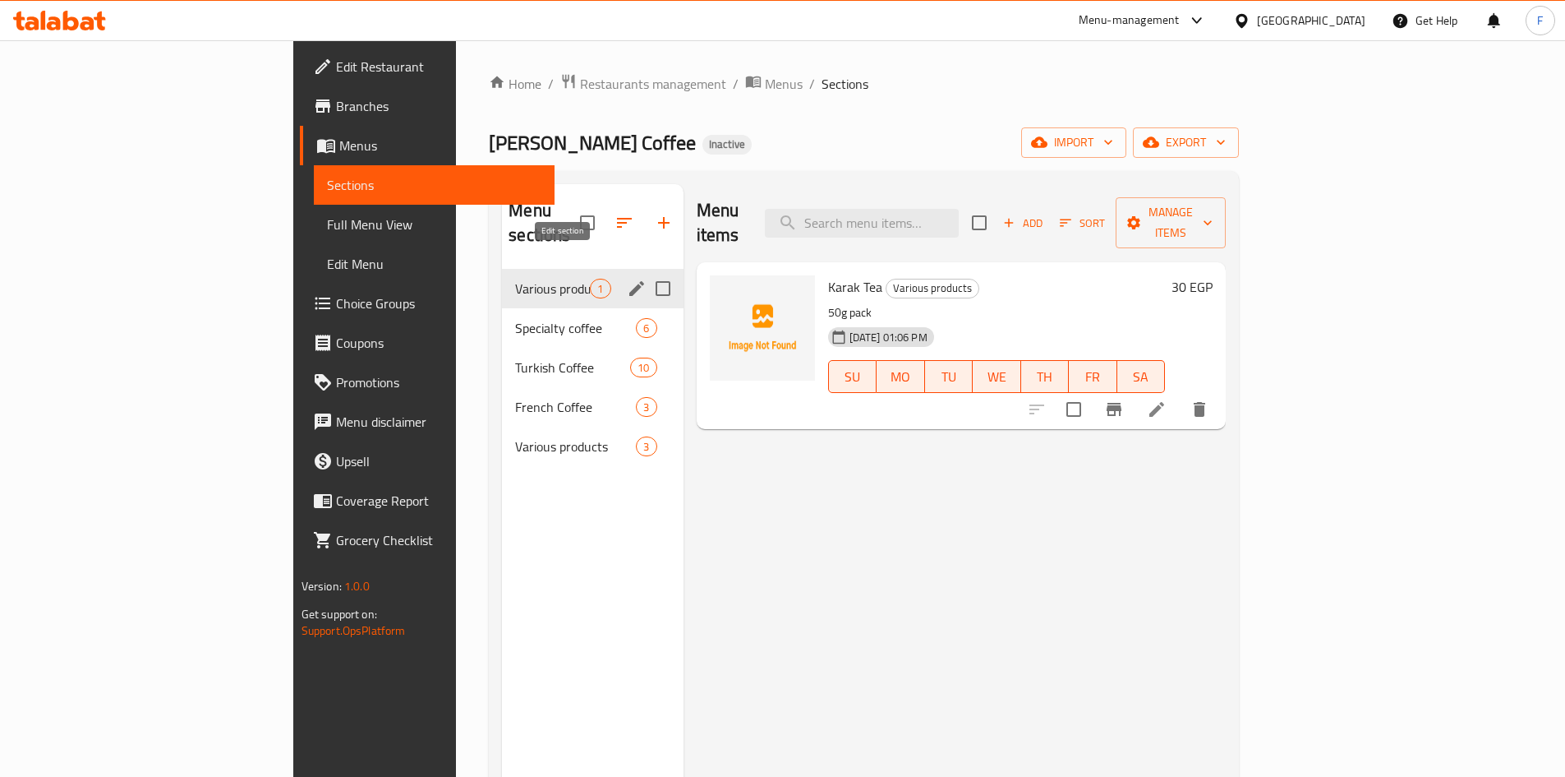
click at [627, 279] on icon "edit" at bounding box center [637, 289] width 20 height 20
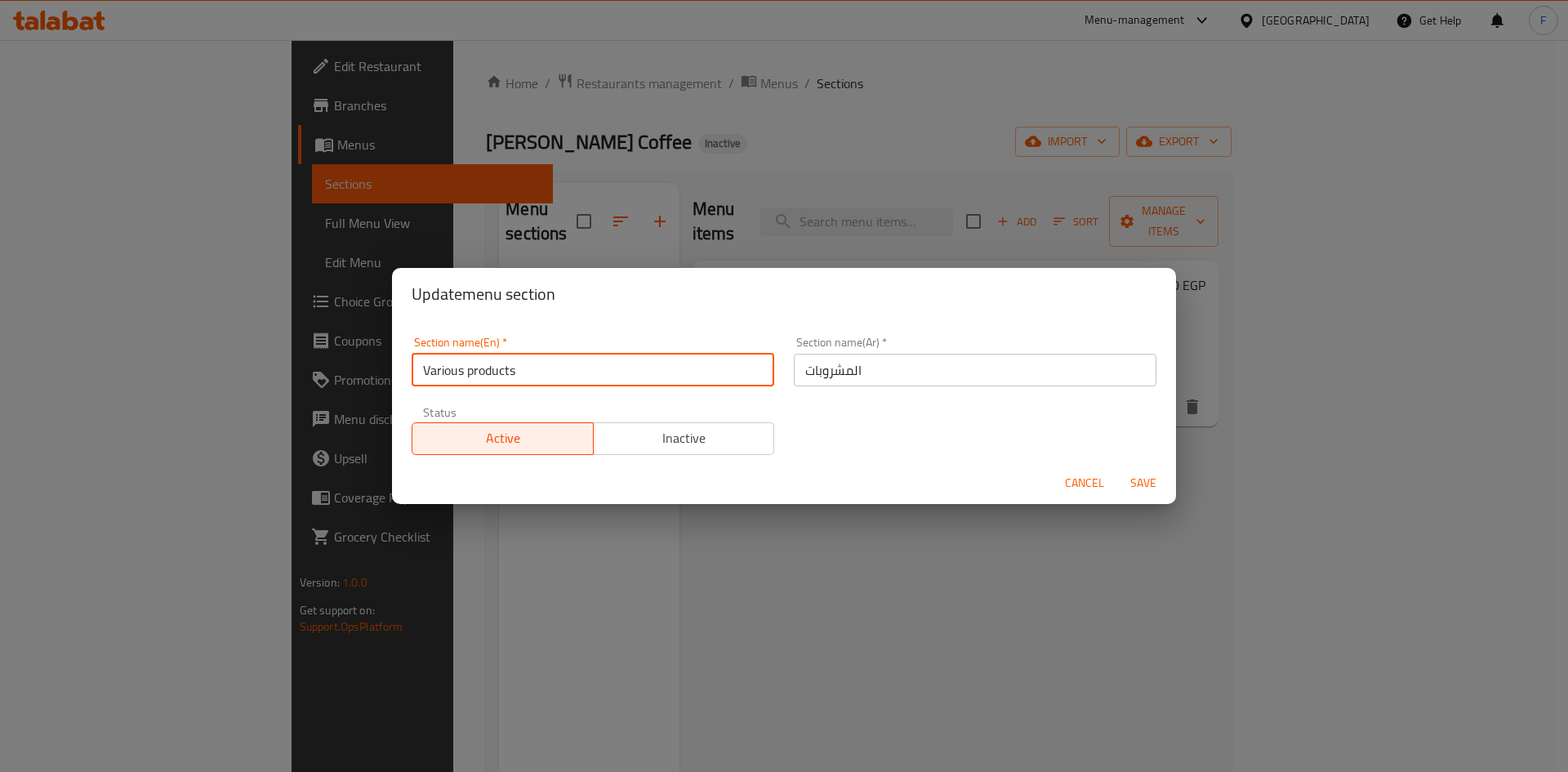
drag, startPoint x: 533, startPoint y: 380, endPoint x: 360, endPoint y: 391, distance: 173.3
click at [360, 391] on div "Update menu section Section name(En)   * Various products Section name(En) * Se…" at bounding box center [784, 386] width 1568 height 772
paste input "Drink"
type input "Drinks"
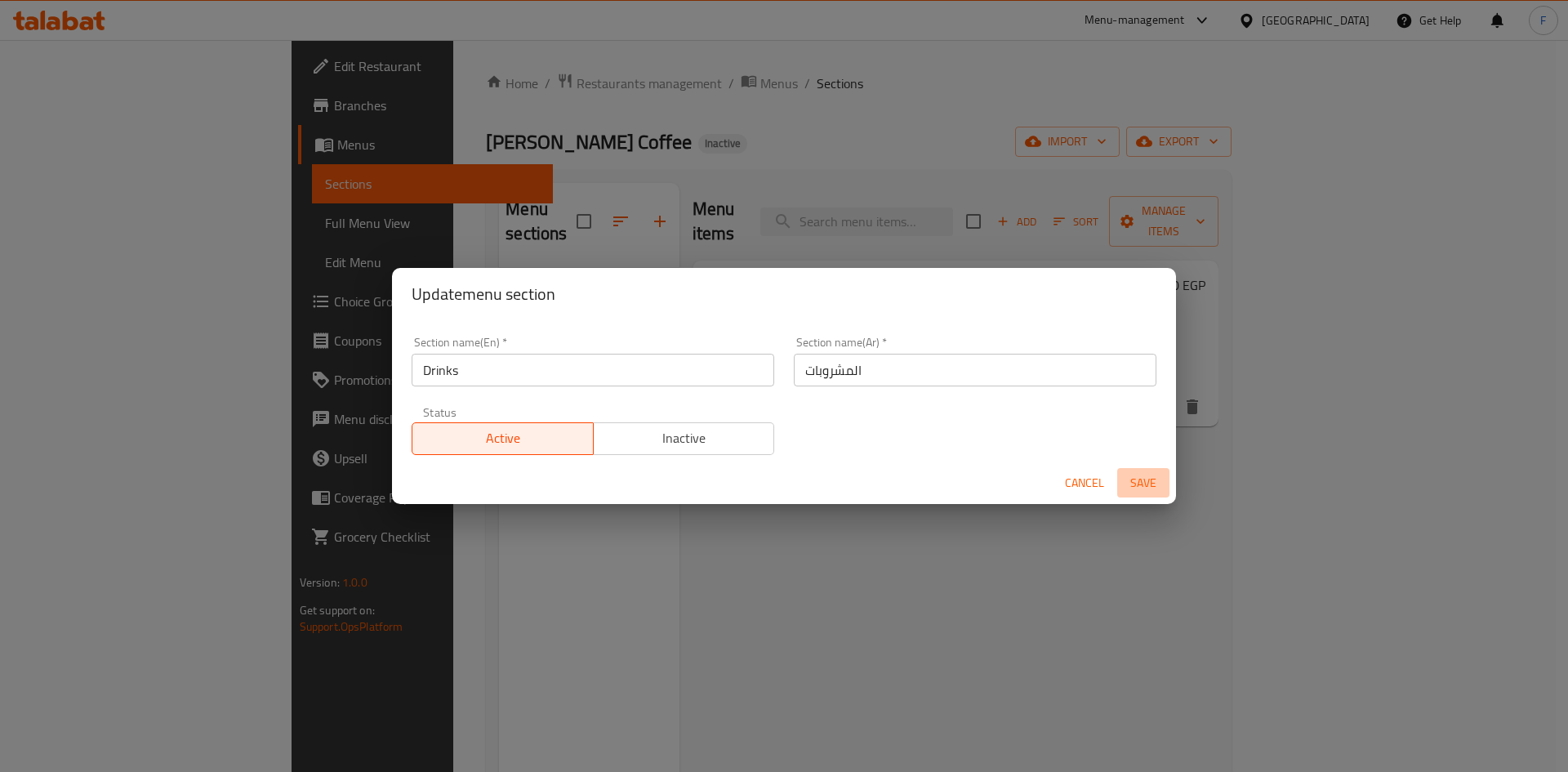
click at [1137, 486] on span "Save" at bounding box center [1143, 483] width 39 height 21
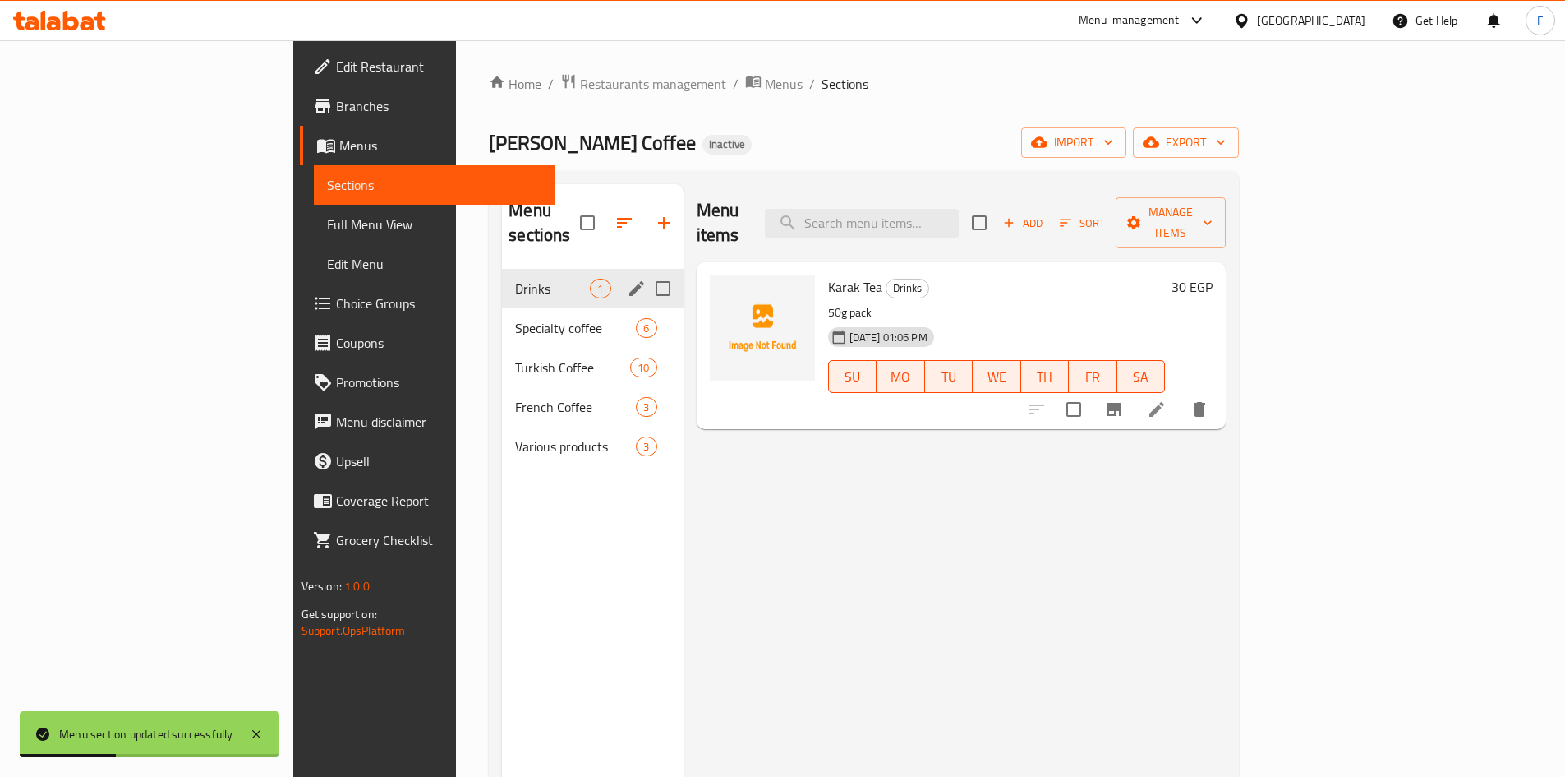
click at [729, 515] on div "Menu items Add Sort Manage items Karak Tea Drinks 50g pack 04-09-2025 01:06 PM …" at bounding box center [955, 572] width 543 height 777
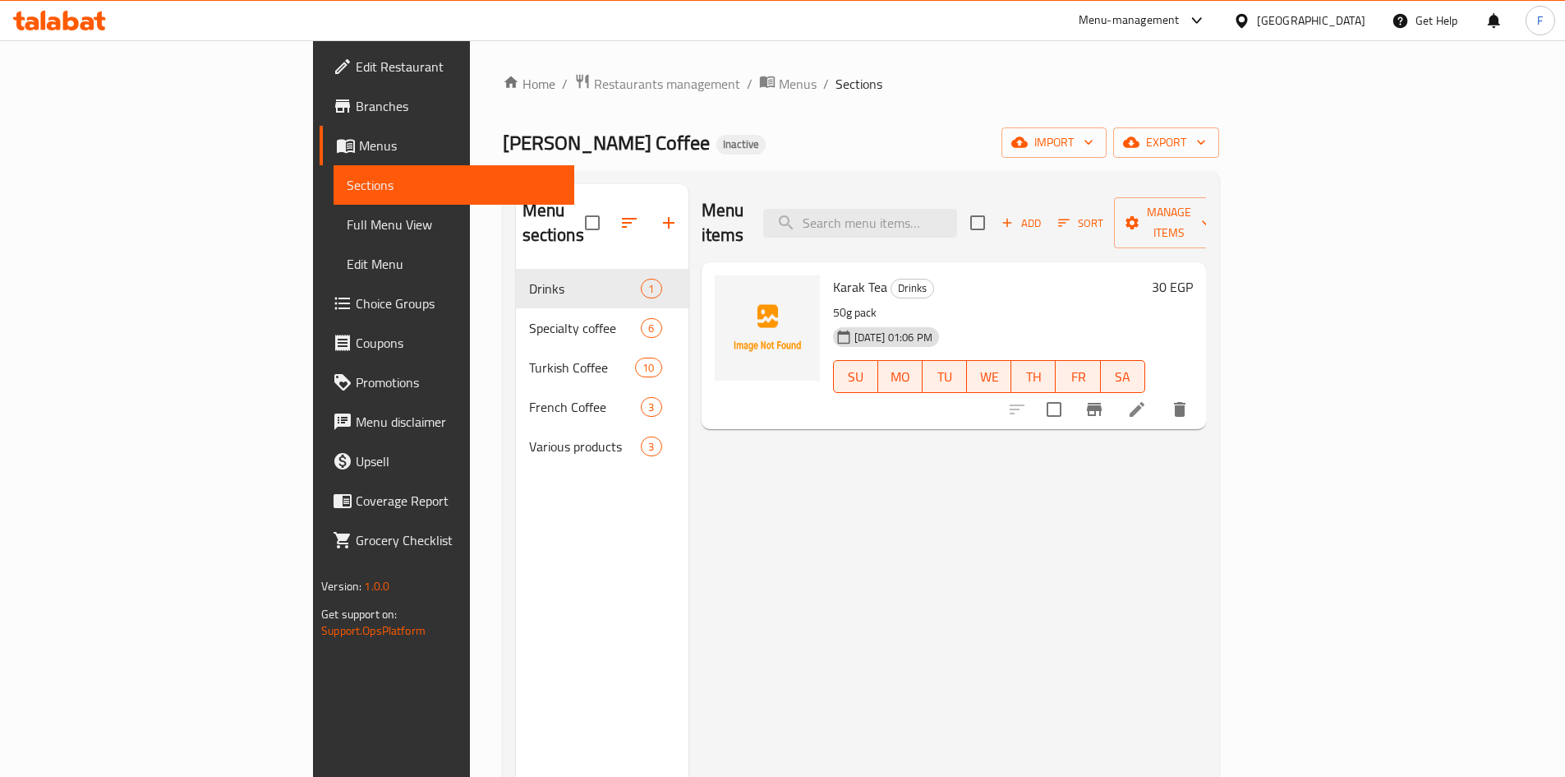
click at [833, 274] on span "Karak Tea" at bounding box center [860, 286] width 54 height 25
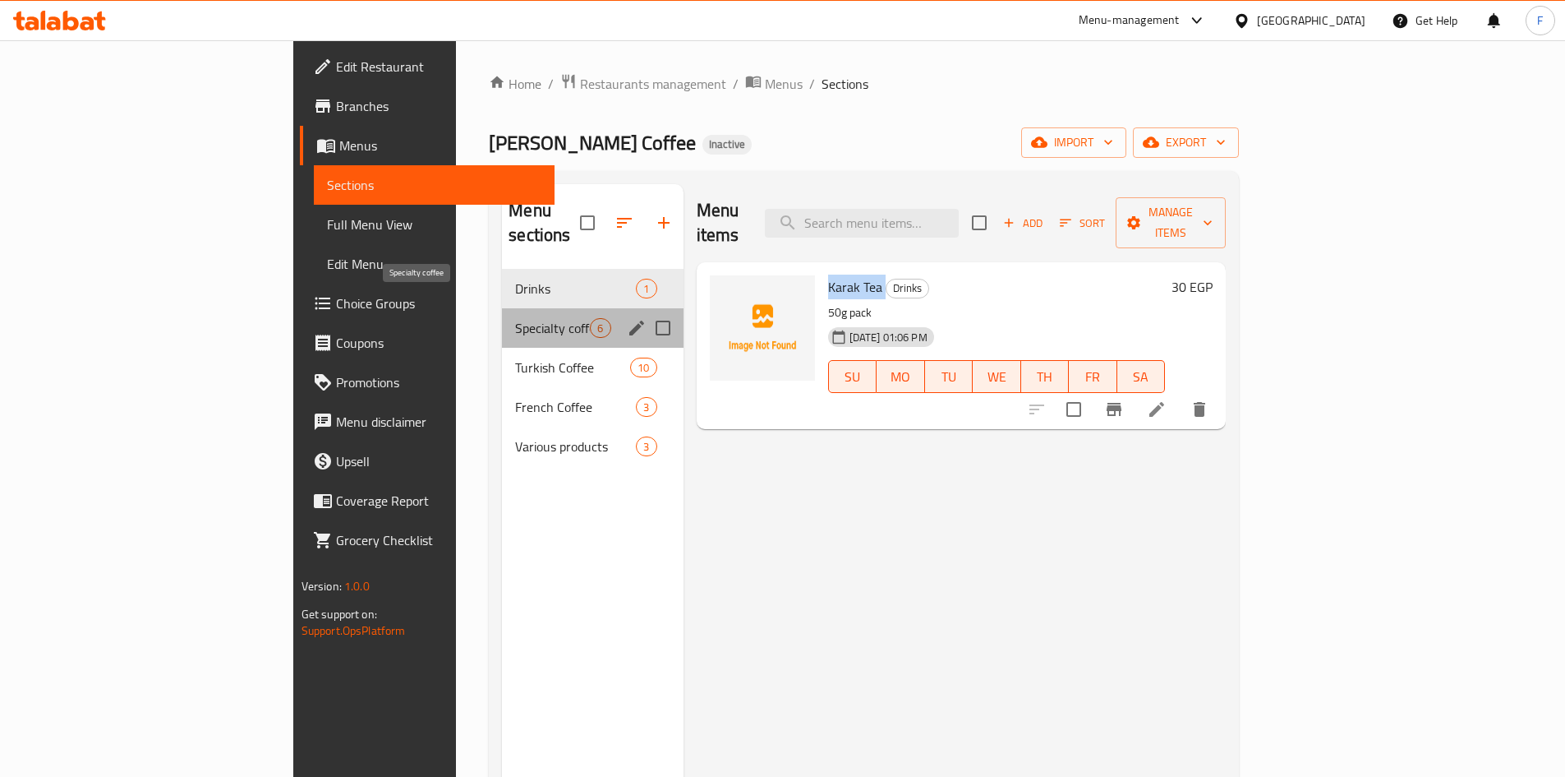
click at [515, 318] on span "Specialty coffee" at bounding box center [552, 328] width 75 height 20
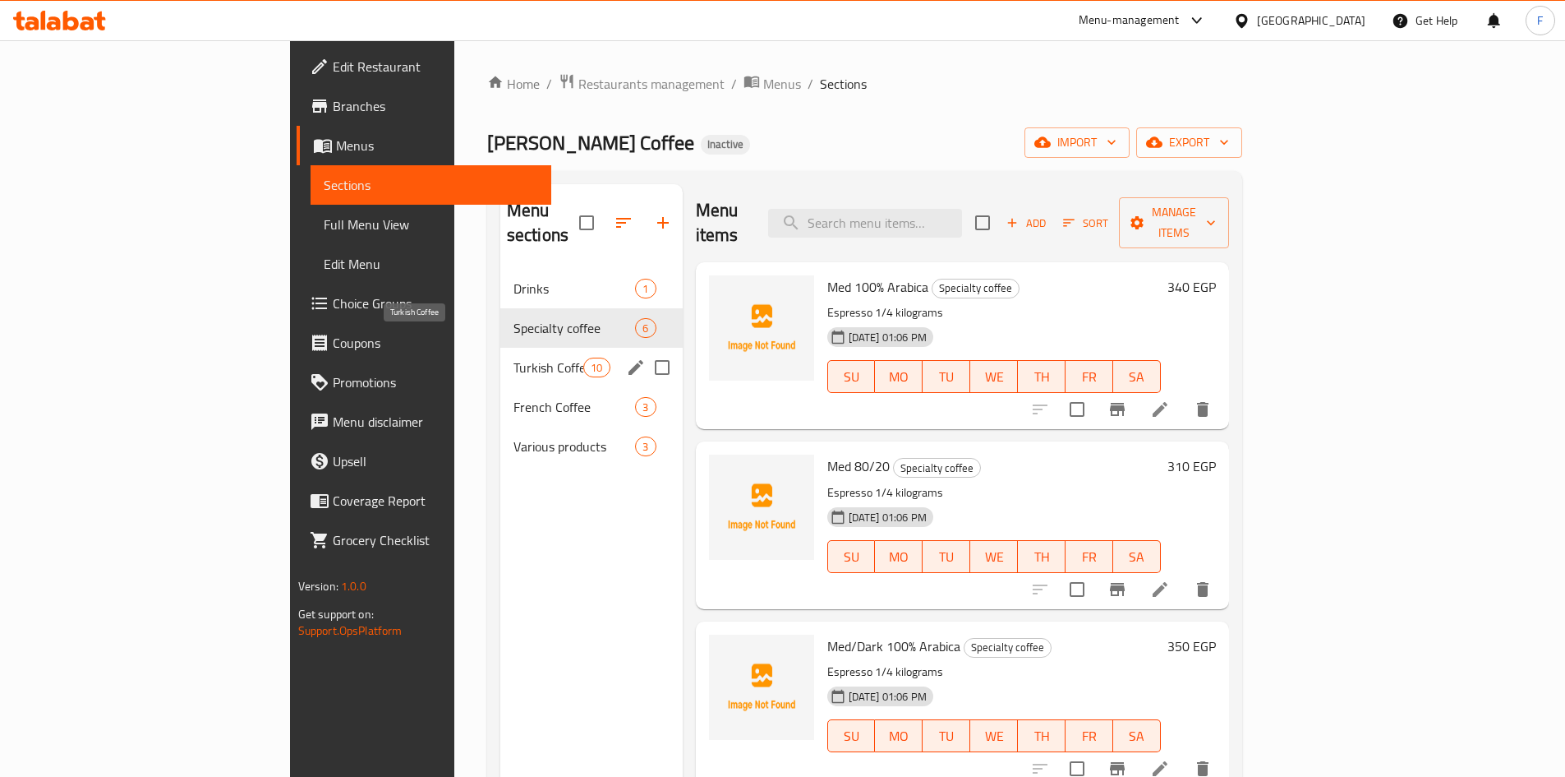
drag, startPoint x: 377, startPoint y: 339, endPoint x: 389, endPoint y: 380, distance: 42.1
click at [514, 357] on span "Turkish Coffee" at bounding box center [549, 367] width 70 height 20
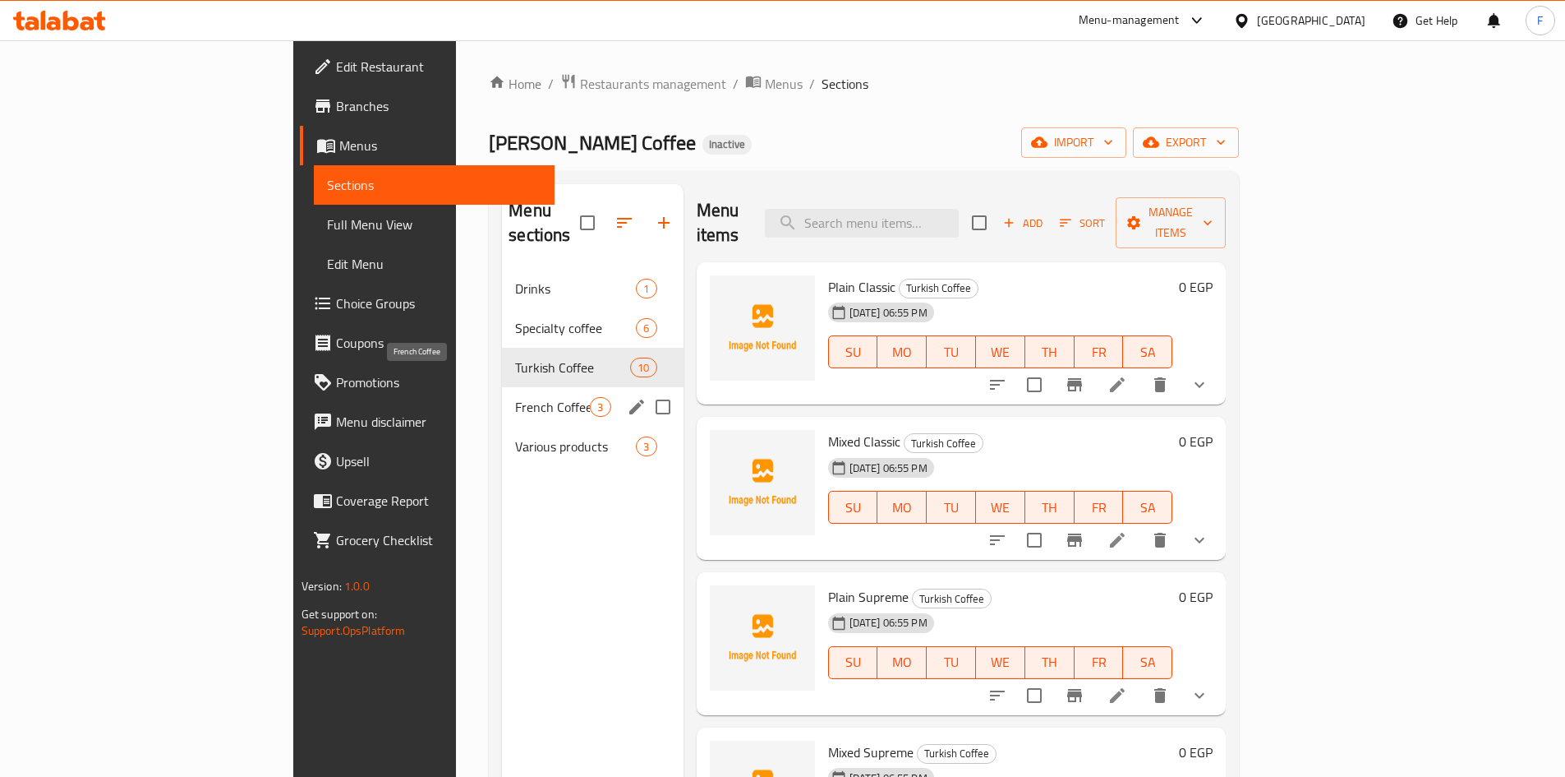
click at [515, 397] on span "French Coffee" at bounding box center [552, 407] width 75 height 20
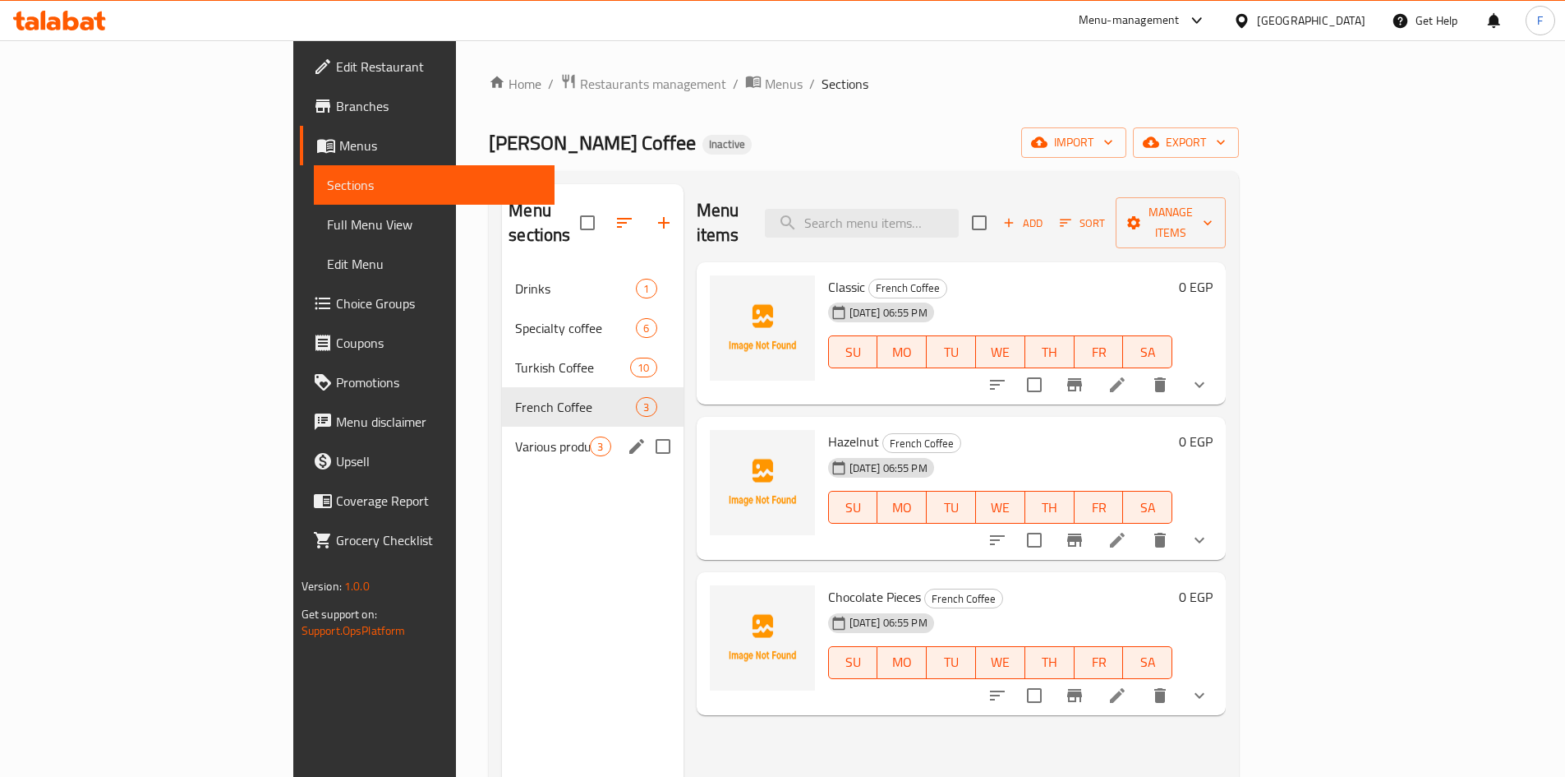
click at [502, 426] on div "Various products 3" at bounding box center [592, 445] width 181 height 39
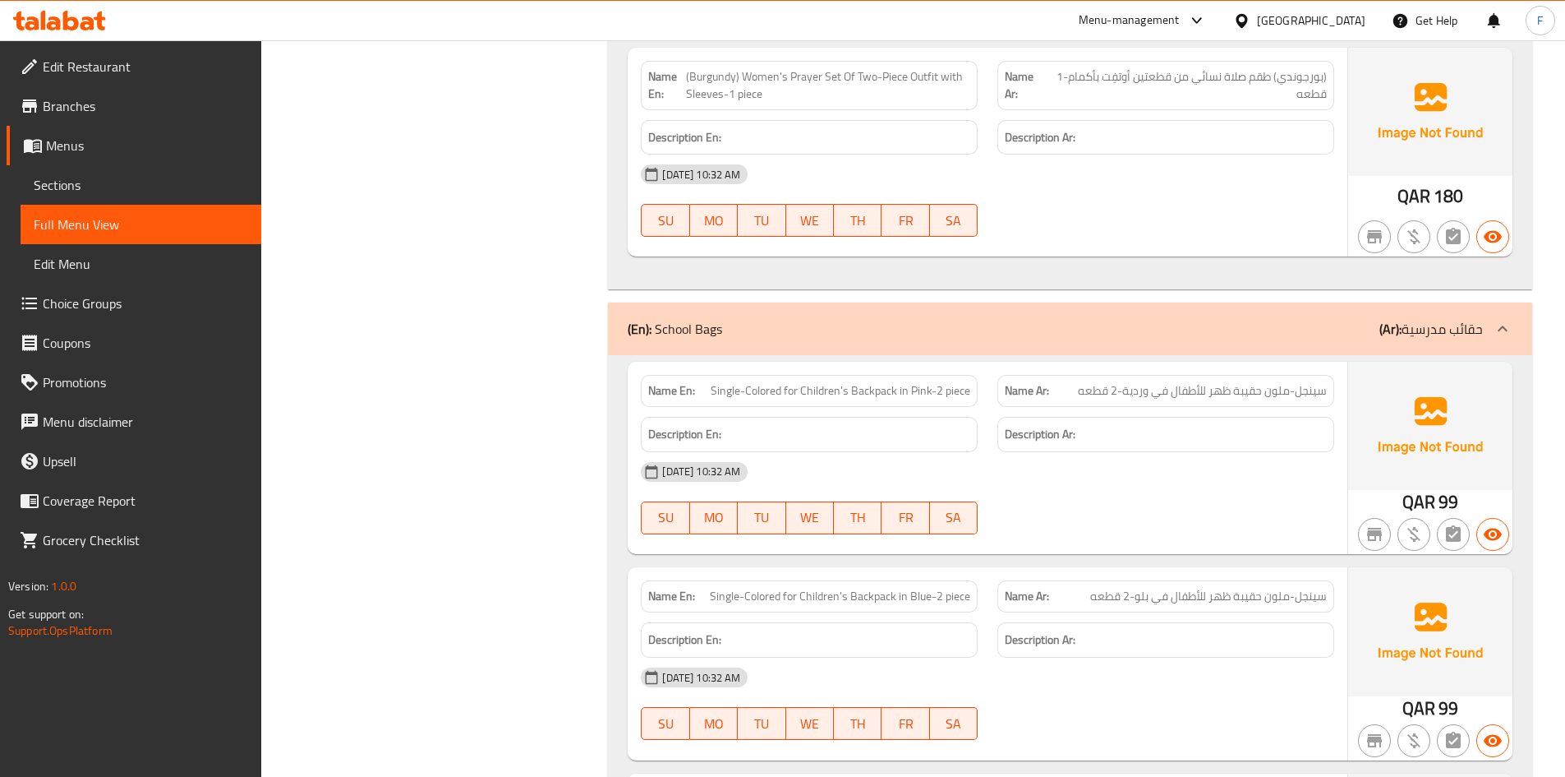
scroll to position [3668, 0]
